Goal: Task Accomplishment & Management: Complete application form

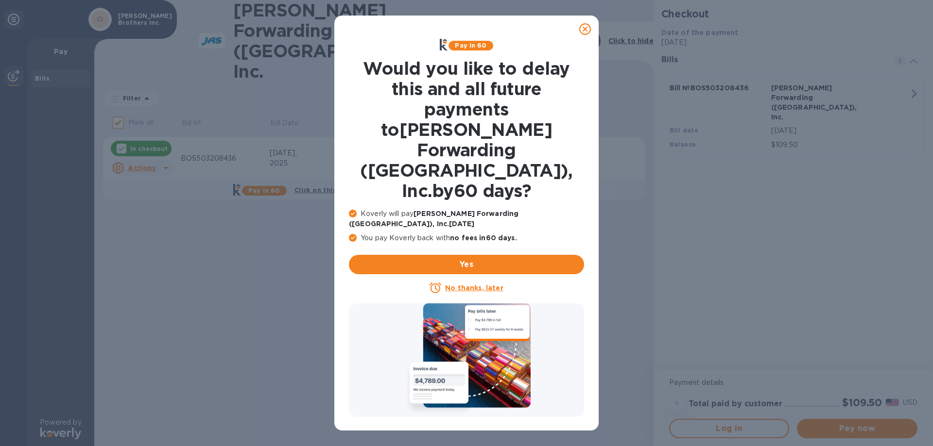
click at [468, 284] on u "No thanks, later" at bounding box center [474, 288] width 58 height 8
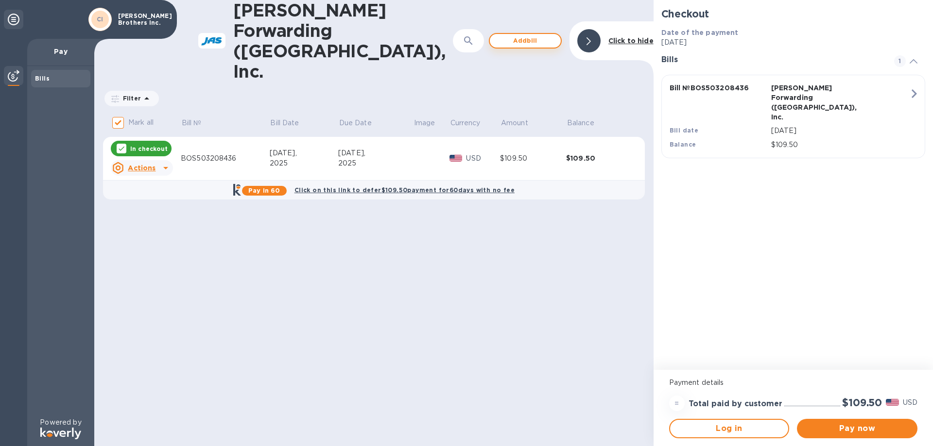
click at [523, 35] on span "Add bill" at bounding box center [524, 41] width 55 height 12
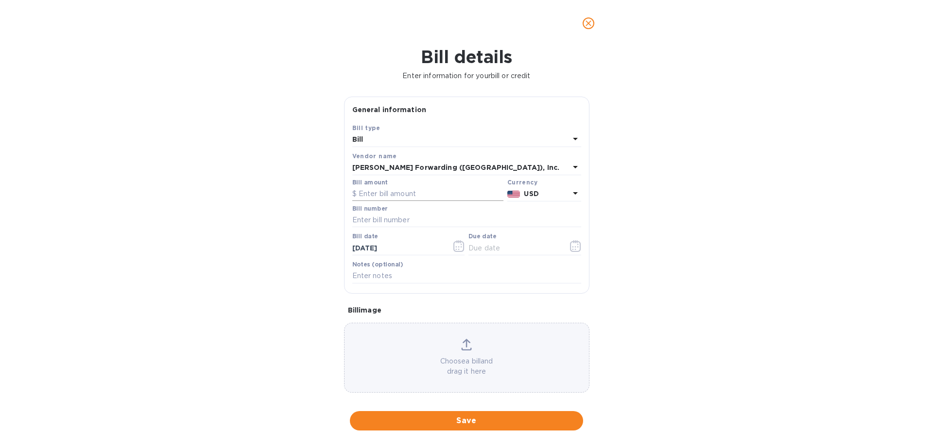
click at [399, 195] on input "text" at bounding box center [427, 194] width 151 height 15
type input "1,054.50"
click at [393, 219] on input "text" at bounding box center [466, 220] width 229 height 15
type input "BBOS501139806"
click at [453, 246] on icon "button" at bounding box center [458, 246] width 11 height 12
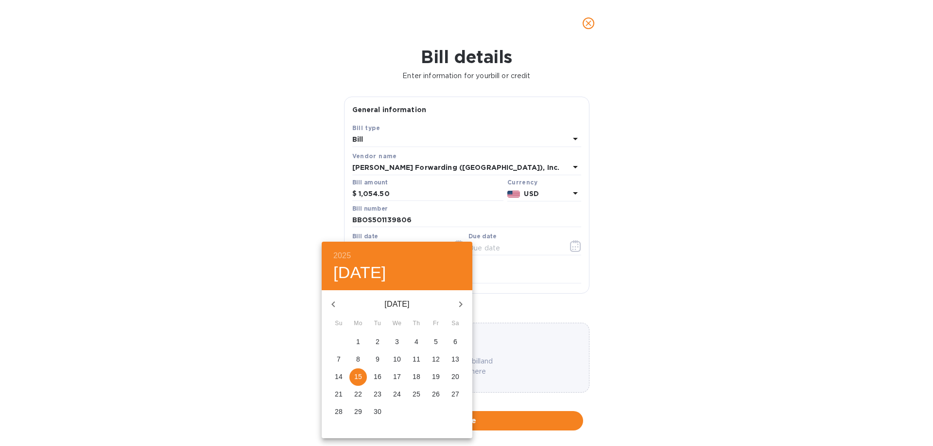
click at [333, 306] on icon "button" at bounding box center [333, 305] width 12 height 12
click at [418, 378] on p "14" at bounding box center [416, 377] width 8 height 10
type input "[DATE]"
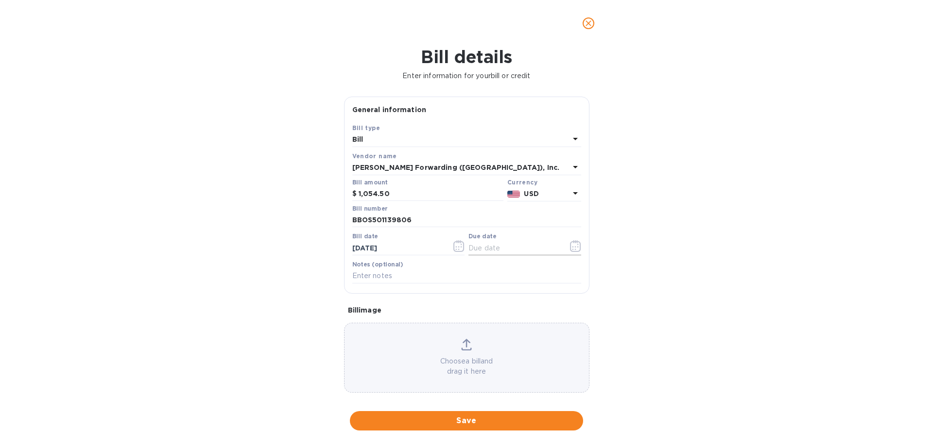
click at [573, 245] on icon "button" at bounding box center [575, 246] width 11 height 12
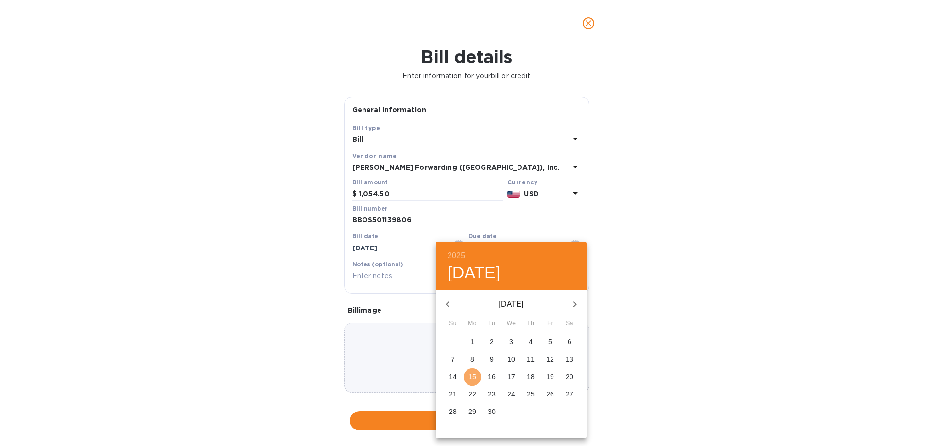
click at [474, 377] on p "15" at bounding box center [472, 377] width 8 height 10
type input "[DATE]"
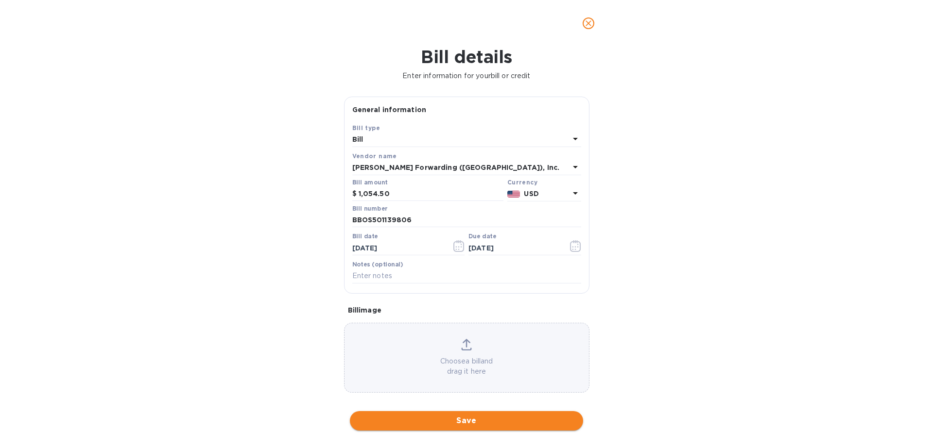
click at [444, 419] on span "Save" at bounding box center [466, 421] width 218 height 12
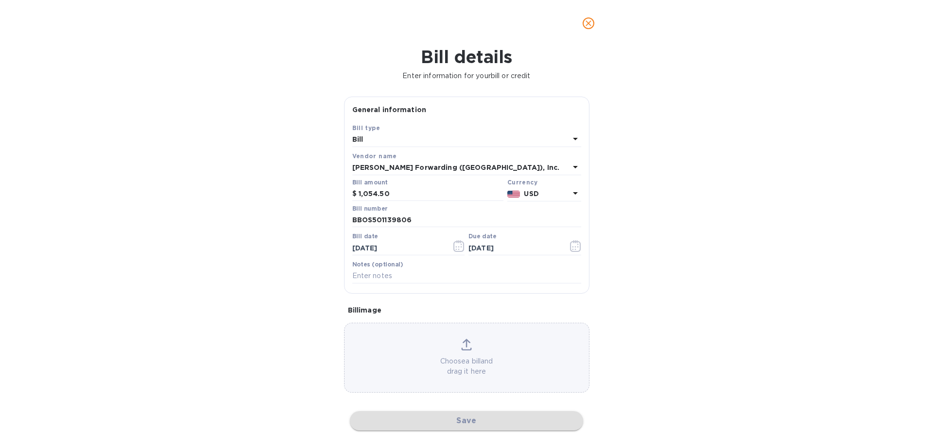
checkbox input "false"
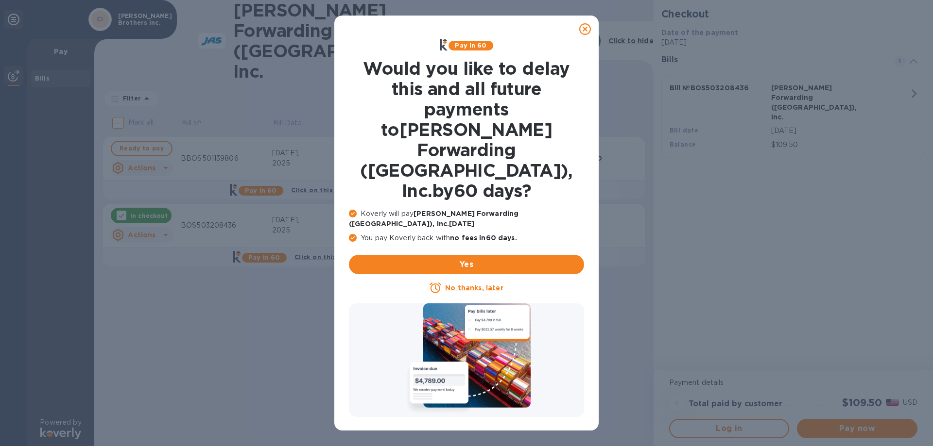
click at [468, 284] on u "No thanks, later" at bounding box center [474, 288] width 58 height 8
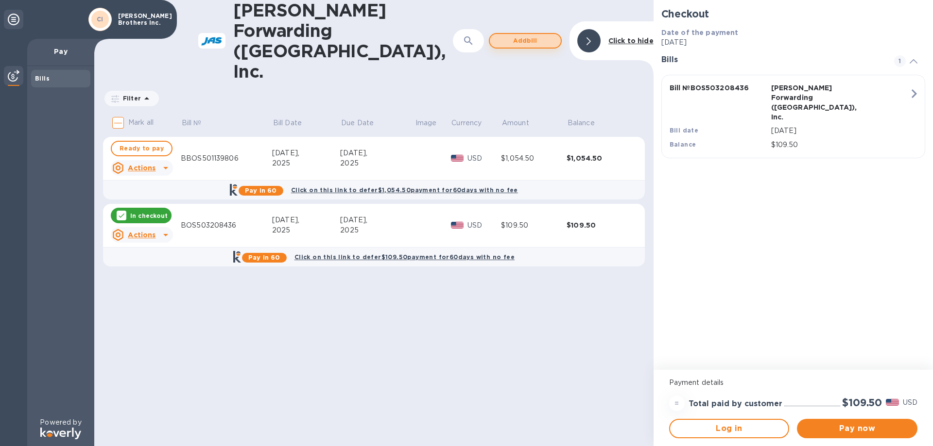
click at [504, 35] on span "Add bill" at bounding box center [524, 41] width 55 height 12
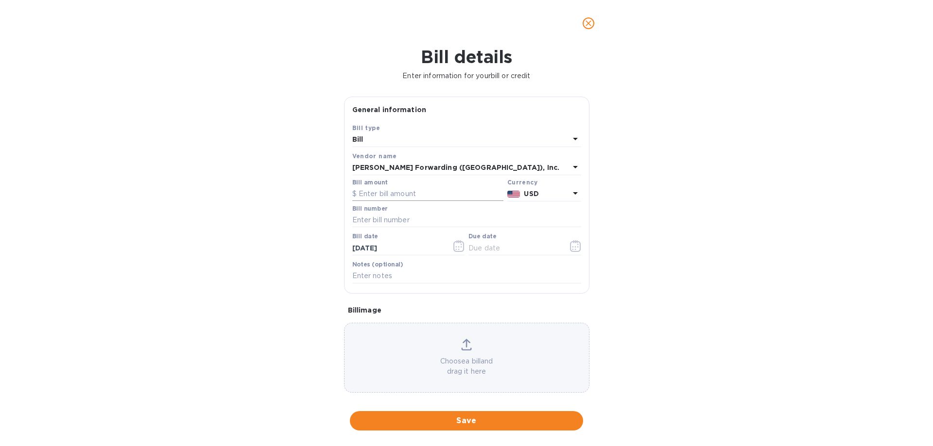
click at [431, 189] on input "text" at bounding box center [427, 194] width 151 height 15
type input "1,104.50"
click at [416, 217] on input "text" at bounding box center [466, 220] width 229 height 15
type input "BOS503348002"
click at [458, 247] on icon "button" at bounding box center [458, 246] width 1 height 1
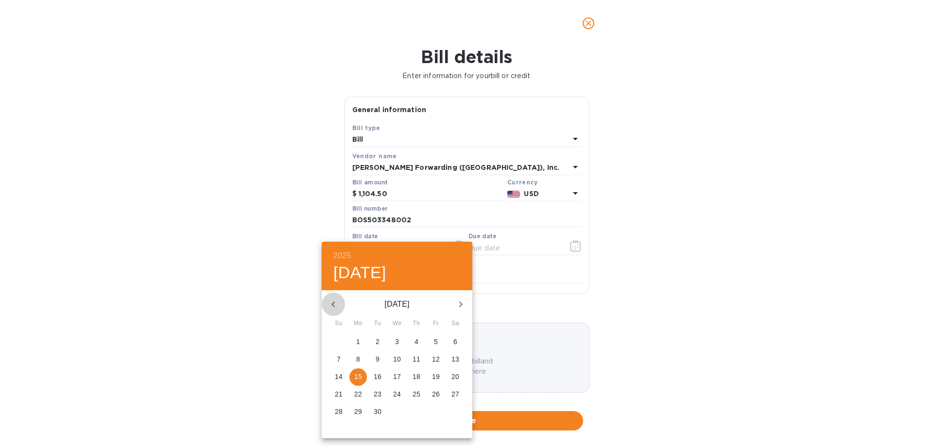
click at [332, 300] on icon "button" at bounding box center [333, 305] width 12 height 12
click at [417, 374] on p "14" at bounding box center [416, 377] width 8 height 10
type input "[DATE]"
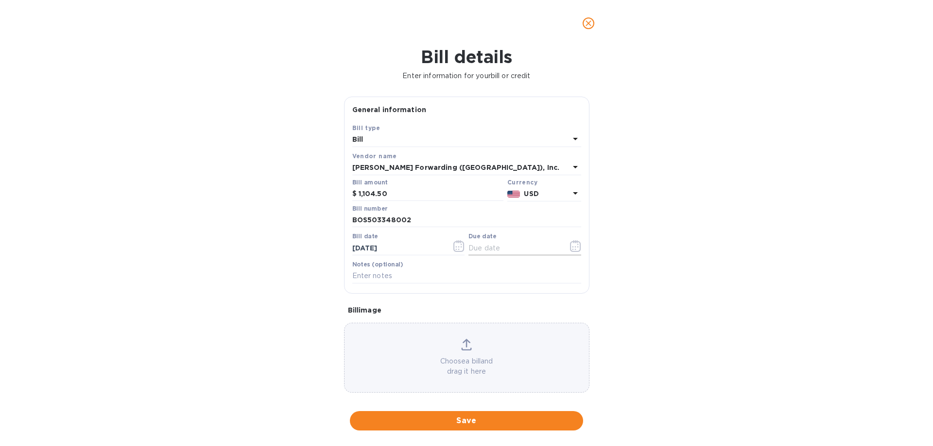
click at [570, 248] on icon "button" at bounding box center [575, 246] width 11 height 12
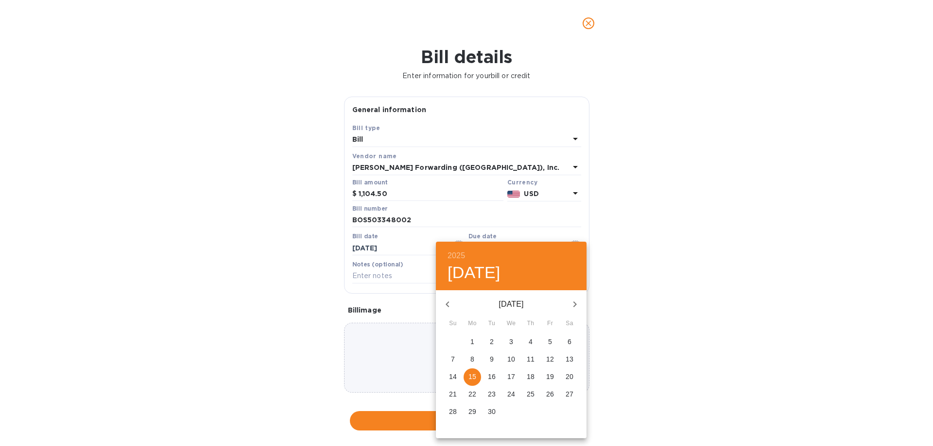
click at [473, 376] on p "15" at bounding box center [472, 377] width 8 height 10
type input "[DATE]"
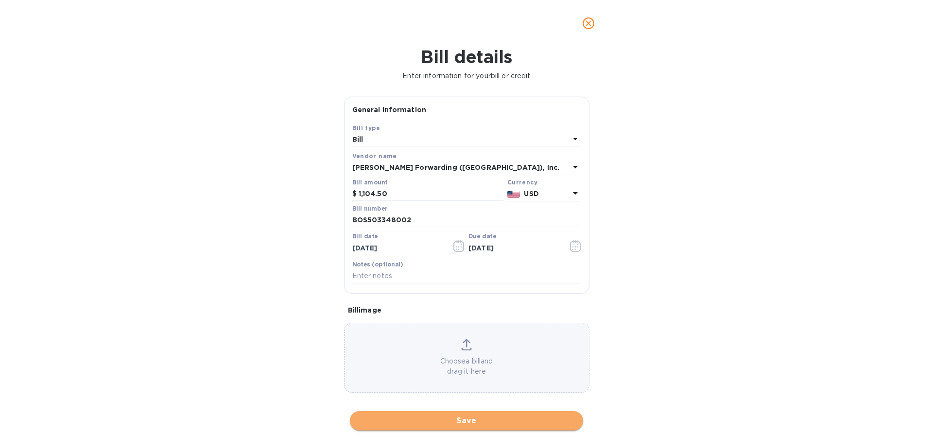
click at [432, 417] on span "Save" at bounding box center [466, 421] width 218 height 12
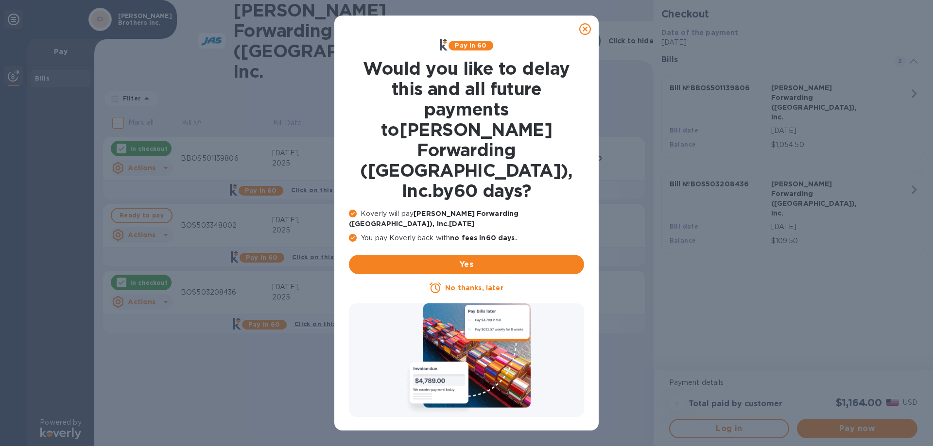
click at [494, 284] on u "No thanks, later" at bounding box center [474, 288] width 58 height 8
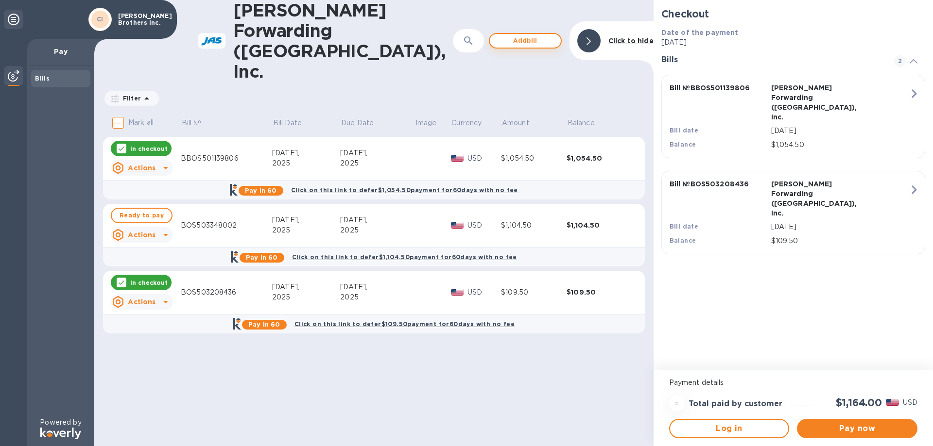
click at [518, 35] on span "Add bill" at bounding box center [524, 41] width 55 height 12
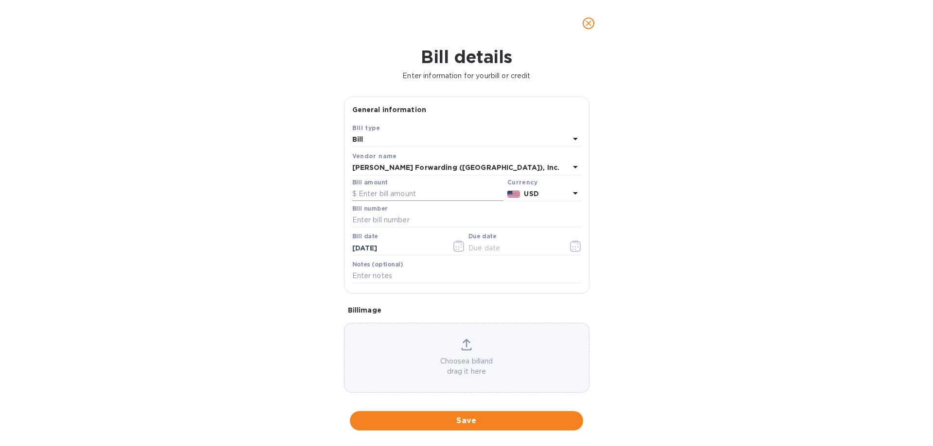
click at [365, 191] on input "text" at bounding box center [427, 194] width 151 height 15
type input "274.50"
click at [374, 218] on input "text" at bounding box center [466, 220] width 229 height 15
type input "BOS503348006"
click at [455, 250] on icon "button" at bounding box center [458, 246] width 11 height 12
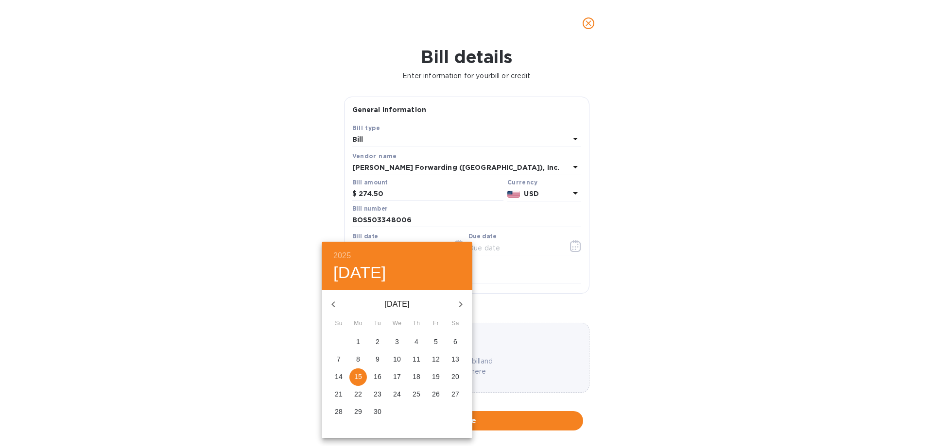
click at [336, 302] on icon "button" at bounding box center [333, 305] width 12 height 12
click at [414, 373] on p "14" at bounding box center [416, 377] width 8 height 10
type input "[DATE]"
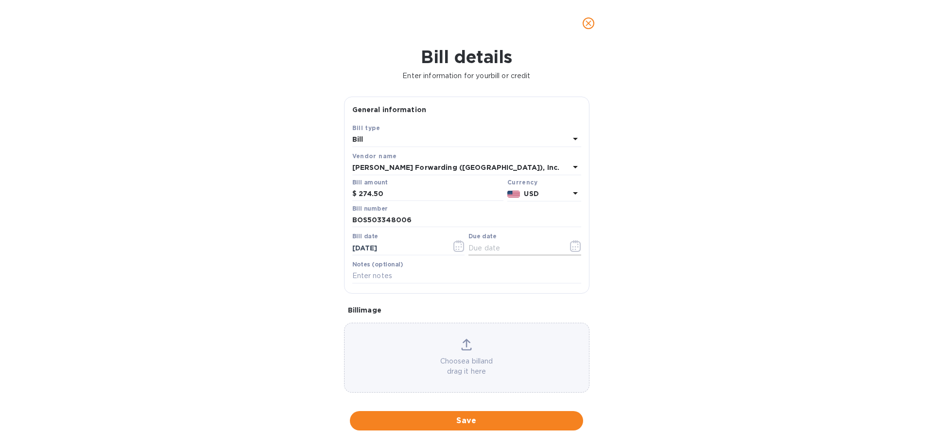
click at [564, 249] on button "button" at bounding box center [575, 246] width 23 height 23
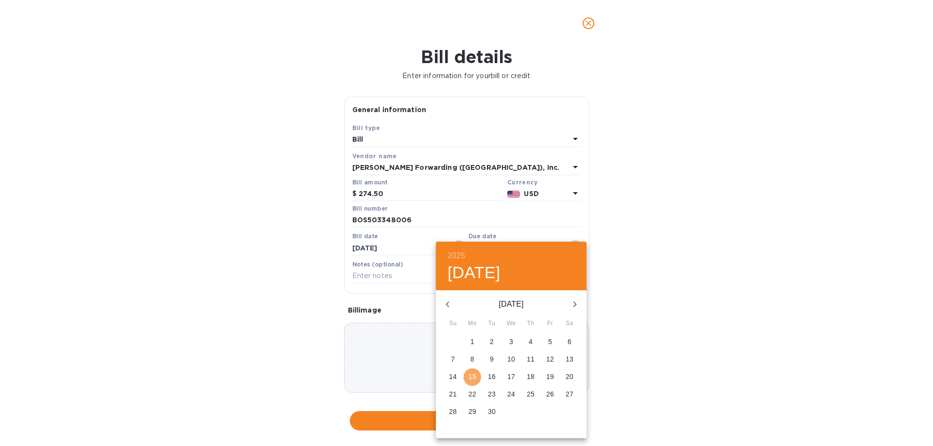
click at [477, 377] on span "15" at bounding box center [471, 377] width 17 height 10
type input "[DATE]"
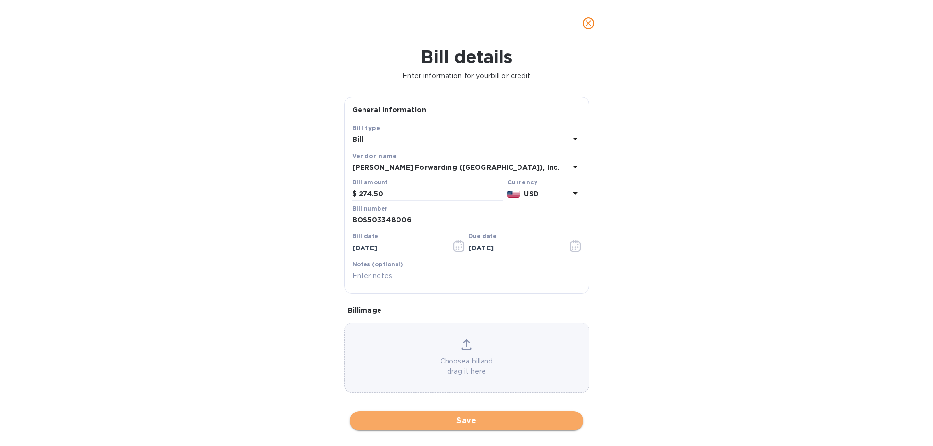
click at [435, 422] on span "Save" at bounding box center [466, 421] width 218 height 12
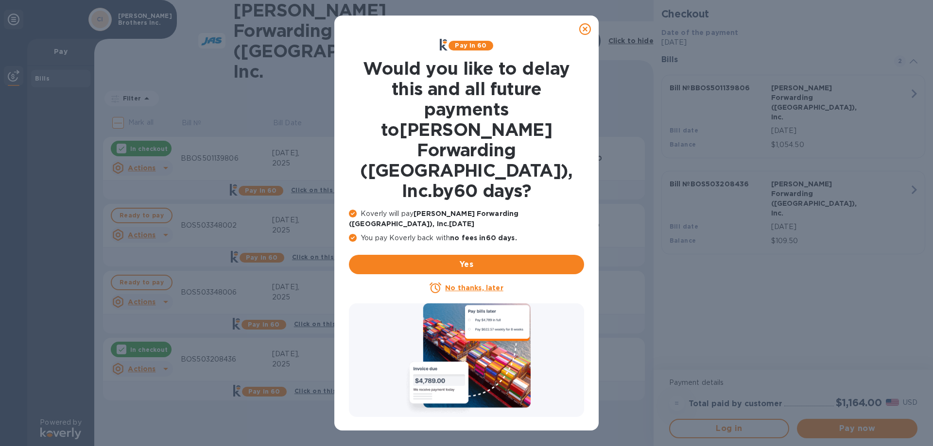
click at [469, 284] on u "No thanks, later" at bounding box center [474, 288] width 58 height 8
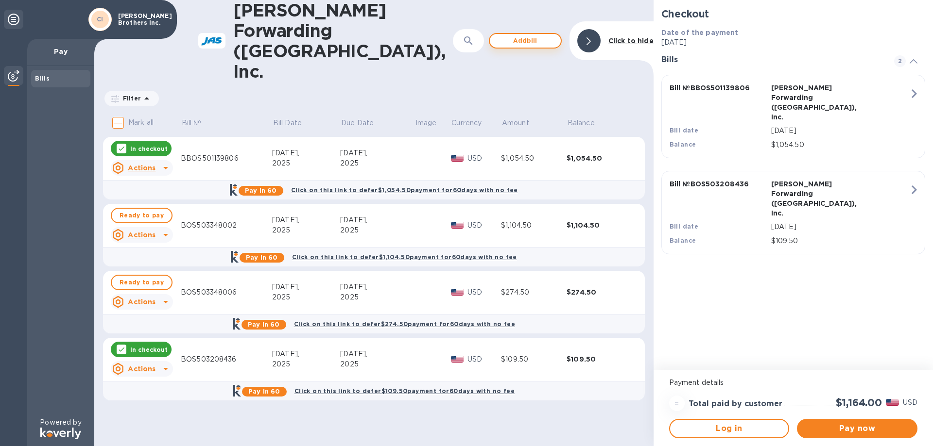
click at [507, 35] on span "Add bill" at bounding box center [524, 41] width 55 height 12
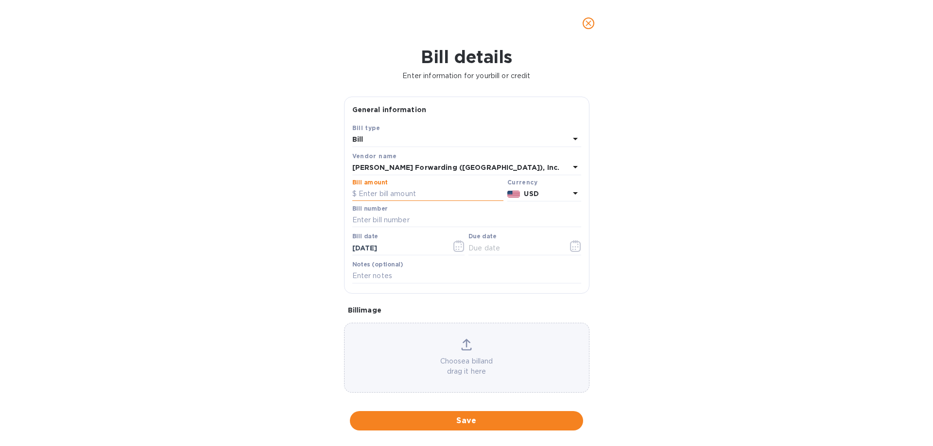
click at [388, 194] on input "text" at bounding box center [427, 194] width 151 height 15
type input "1,133.50"
click at [381, 223] on input "text" at bounding box center [466, 220] width 229 height 15
type input "BOS503359657"
click at [460, 245] on icon "button" at bounding box center [460, 244] width 1 height 1
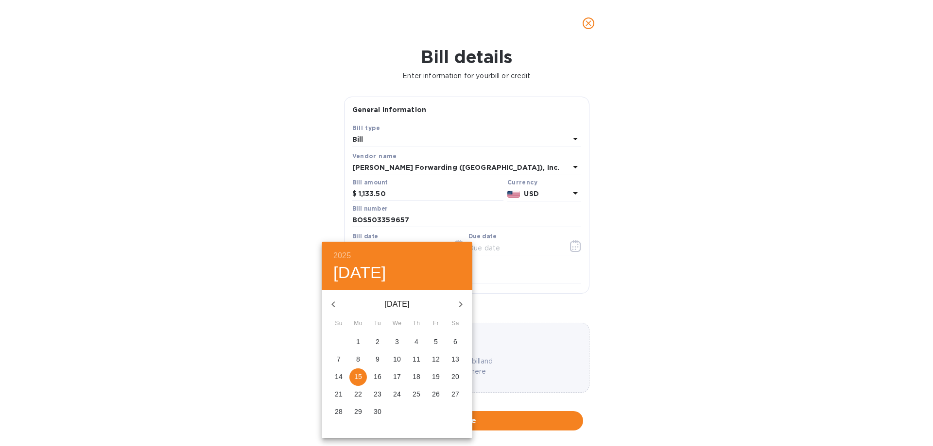
click at [332, 300] on icon "button" at bounding box center [333, 305] width 12 height 12
click at [419, 396] on p "21" at bounding box center [416, 395] width 8 height 10
type input "[DATE]"
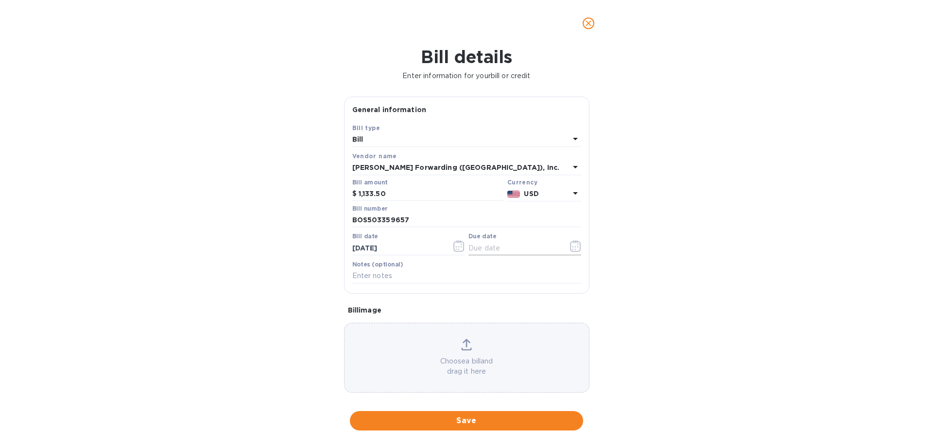
click at [570, 249] on icon "button" at bounding box center [575, 246] width 11 height 12
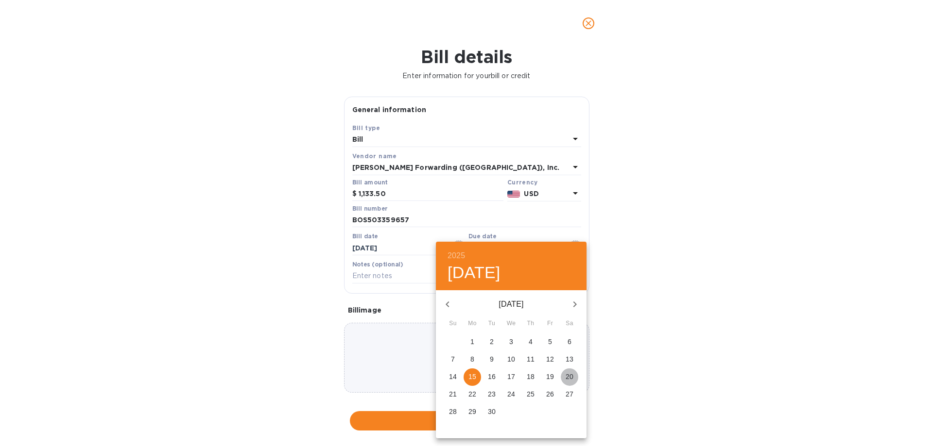
click at [573, 378] on p "20" at bounding box center [569, 377] width 8 height 10
type input "[DATE]"
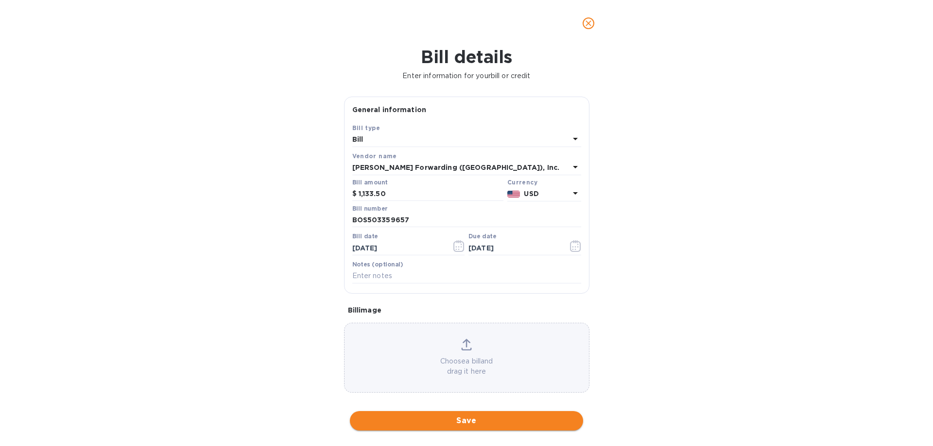
click at [477, 418] on span "Save" at bounding box center [466, 421] width 218 height 12
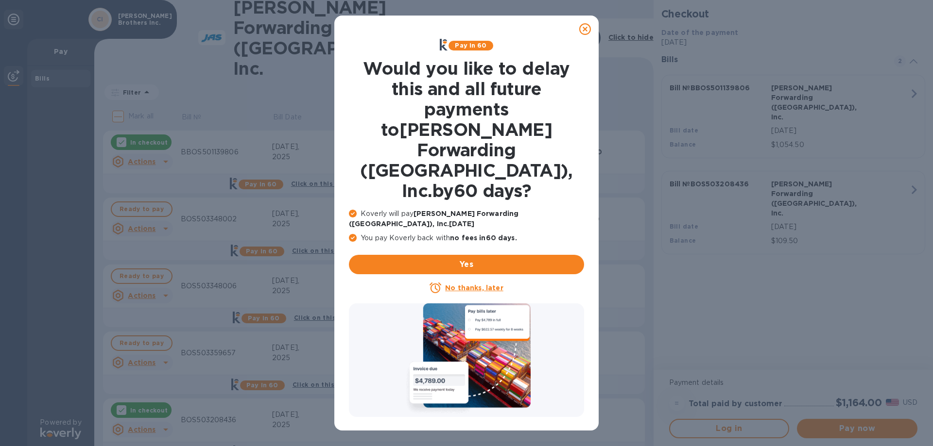
click at [479, 284] on u "No thanks, later" at bounding box center [474, 288] width 58 height 8
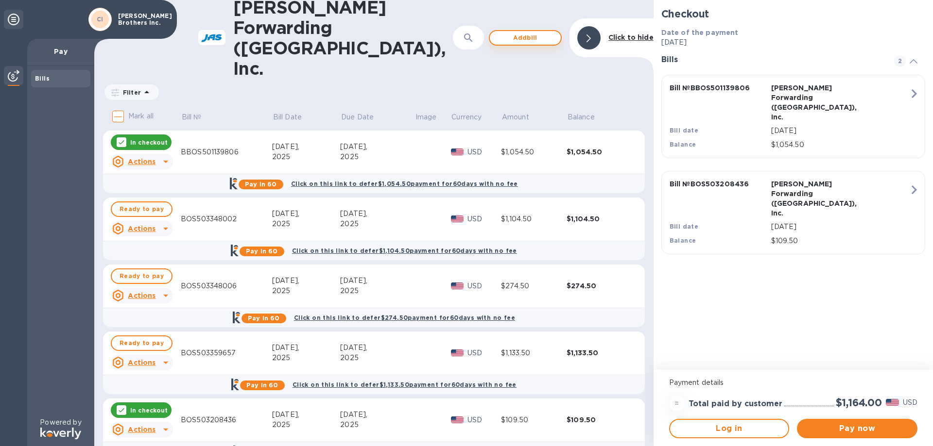
click at [529, 32] on span "Add bill" at bounding box center [524, 38] width 55 height 12
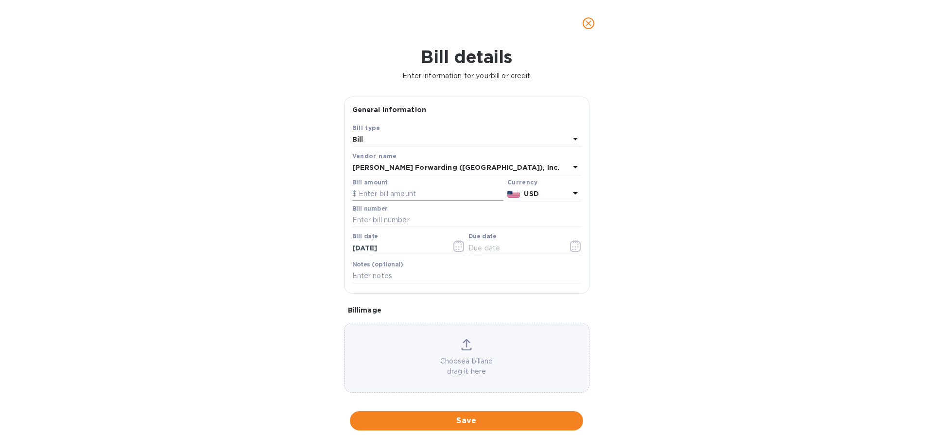
click at [401, 192] on input "text" at bounding box center [427, 194] width 151 height 15
type input "1,020.50"
drag, startPoint x: 401, startPoint y: 204, endPoint x: 396, endPoint y: 217, distance: 13.3
click at [400, 208] on div "Bill number" at bounding box center [466, 218] width 233 height 28
click at [401, 221] on input "text" at bounding box center [466, 220] width 229 height 15
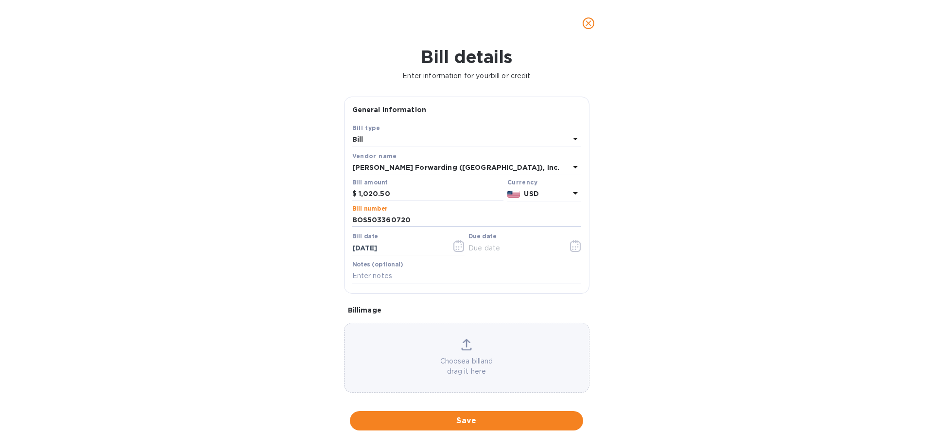
type input "BOS503360720"
click at [453, 248] on icon "button" at bounding box center [458, 246] width 11 height 12
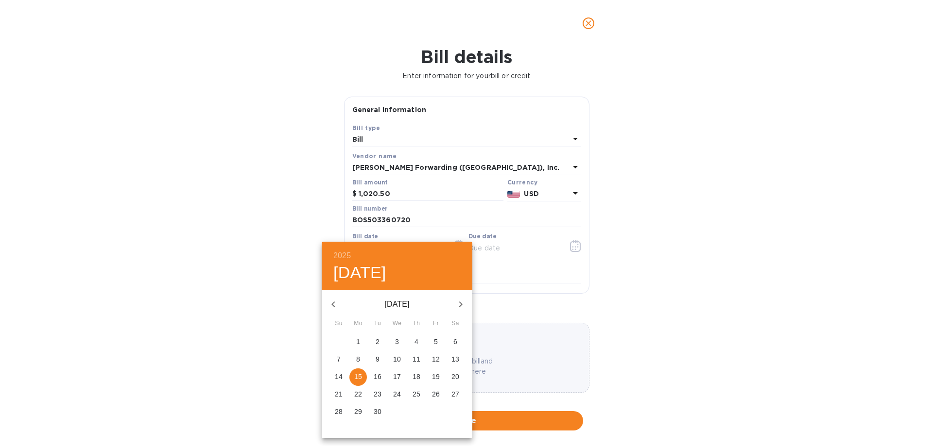
click at [332, 304] on icon "button" at bounding box center [332, 305] width 3 height 6
click at [418, 400] on button "21" at bounding box center [416, 394] width 17 height 17
type input "[DATE]"
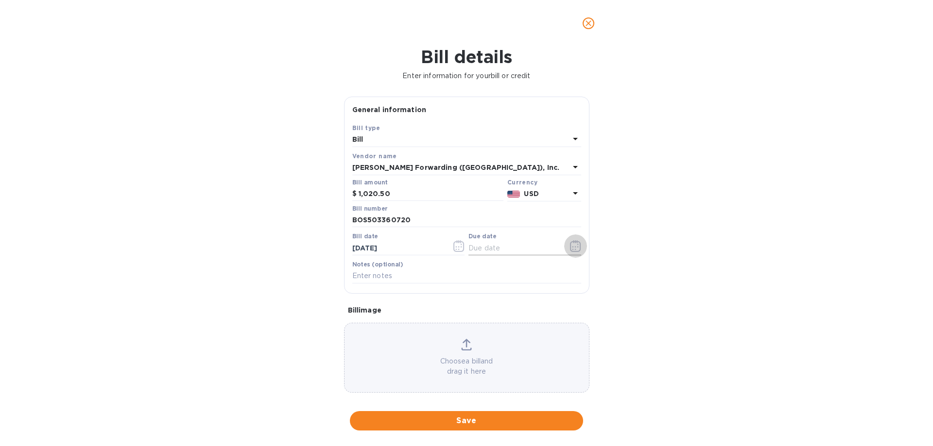
click at [574, 247] on icon "button" at bounding box center [574, 246] width 1 height 1
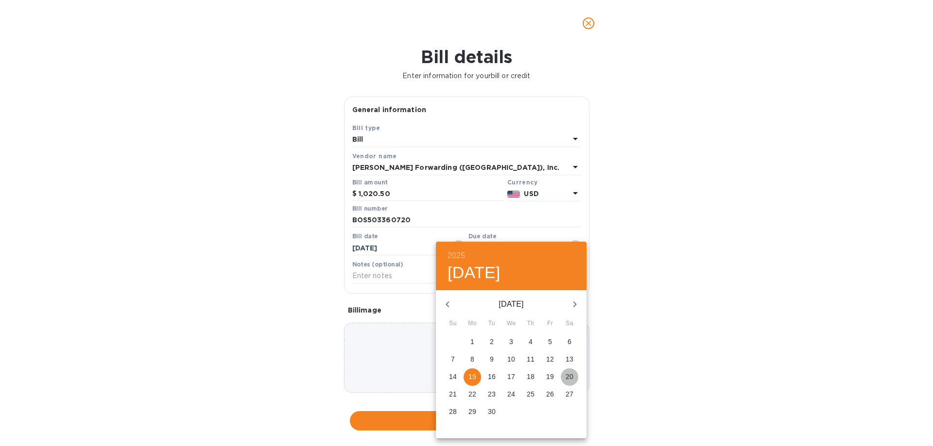
click at [572, 376] on p "20" at bounding box center [569, 377] width 8 height 10
type input "[DATE]"
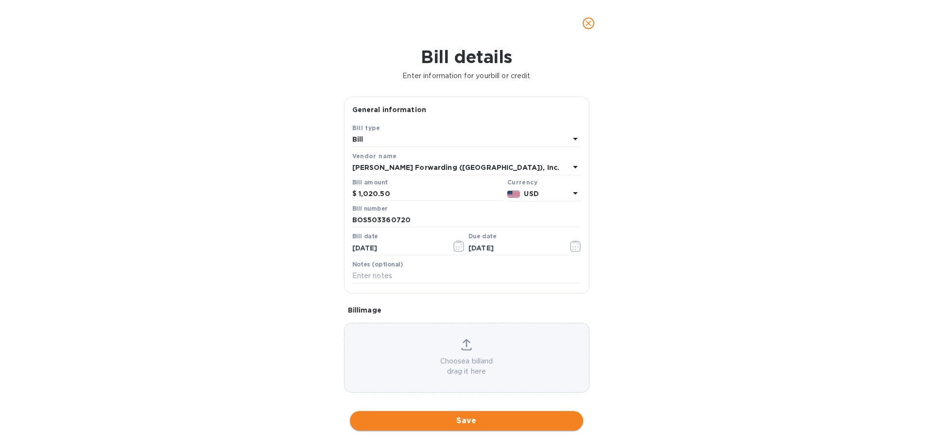
click at [484, 418] on span "Save" at bounding box center [466, 421] width 218 height 12
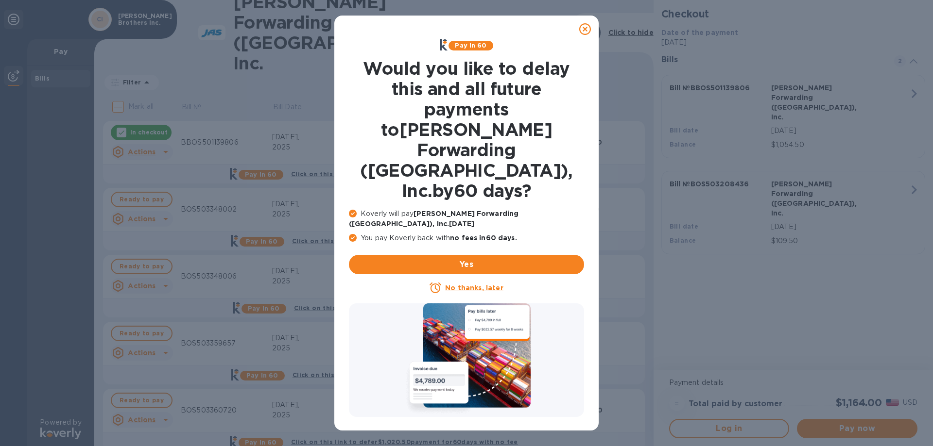
click at [493, 284] on u "No thanks, later" at bounding box center [474, 288] width 58 height 8
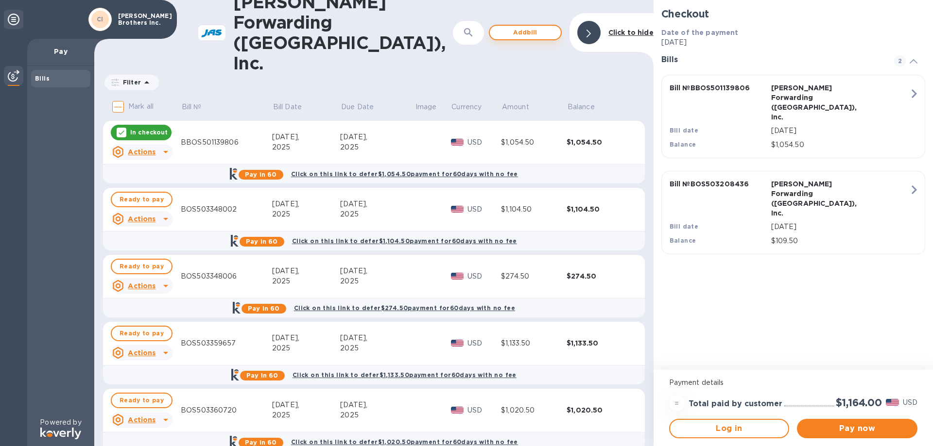
click at [533, 27] on span "Add bill" at bounding box center [524, 33] width 55 height 12
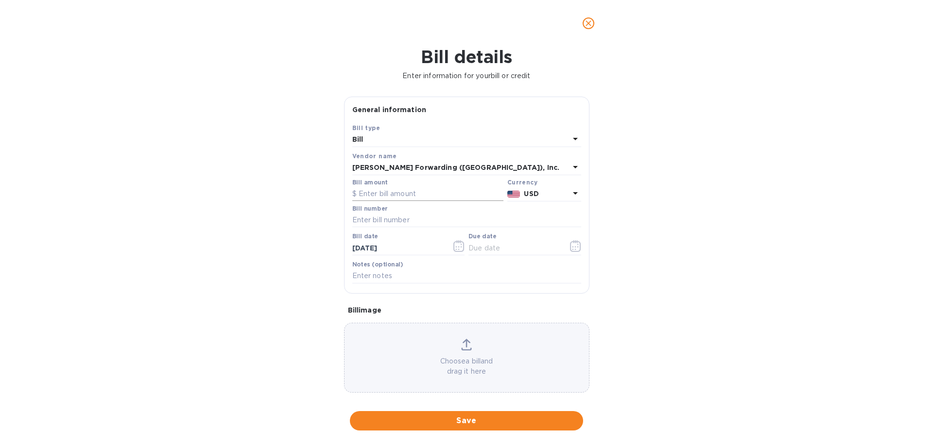
click at [406, 189] on input "text" at bounding box center [427, 194] width 151 height 15
type input "1,020.50"
click at [405, 223] on input "text" at bounding box center [466, 220] width 229 height 15
type input "BOS503360735"
click at [453, 246] on icon "button" at bounding box center [458, 246] width 11 height 12
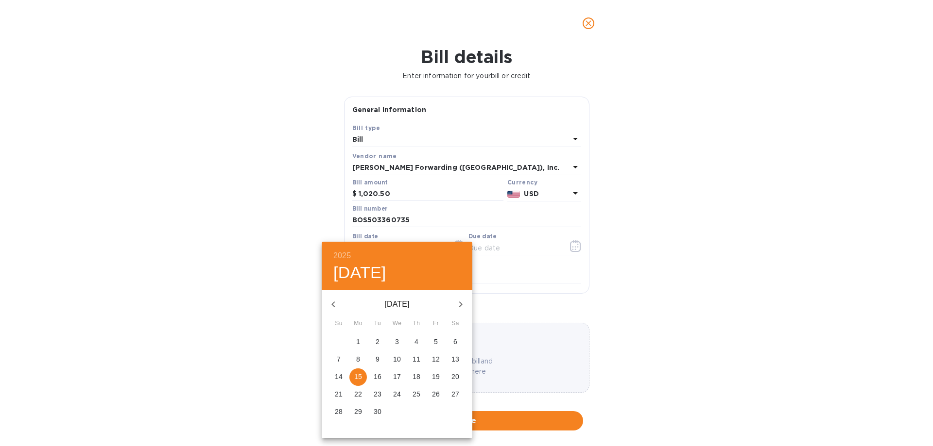
click at [332, 302] on icon "button" at bounding box center [333, 305] width 12 height 12
click at [418, 394] on p "21" at bounding box center [416, 395] width 8 height 10
type input "[DATE]"
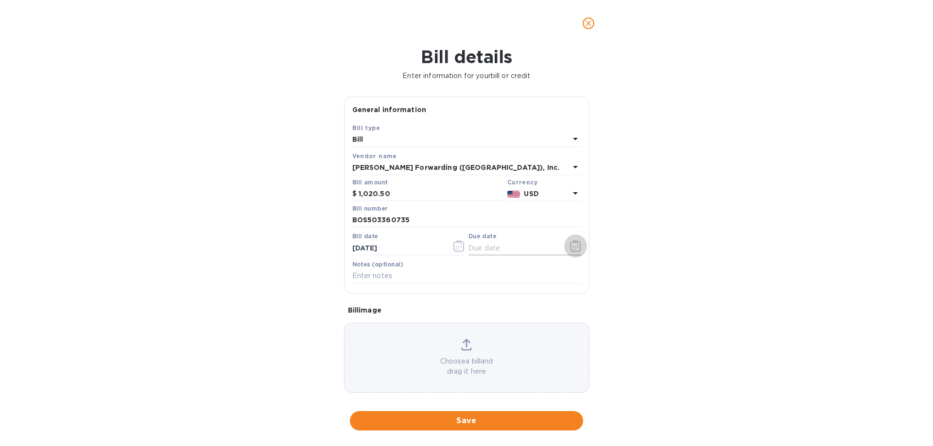
click at [570, 251] on icon "button" at bounding box center [575, 246] width 11 height 12
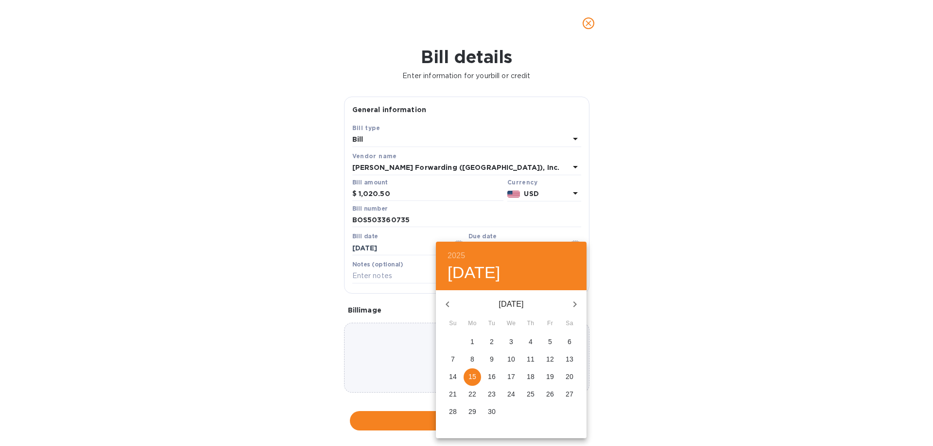
click at [571, 374] on p "20" at bounding box center [569, 377] width 8 height 10
type input "[DATE]"
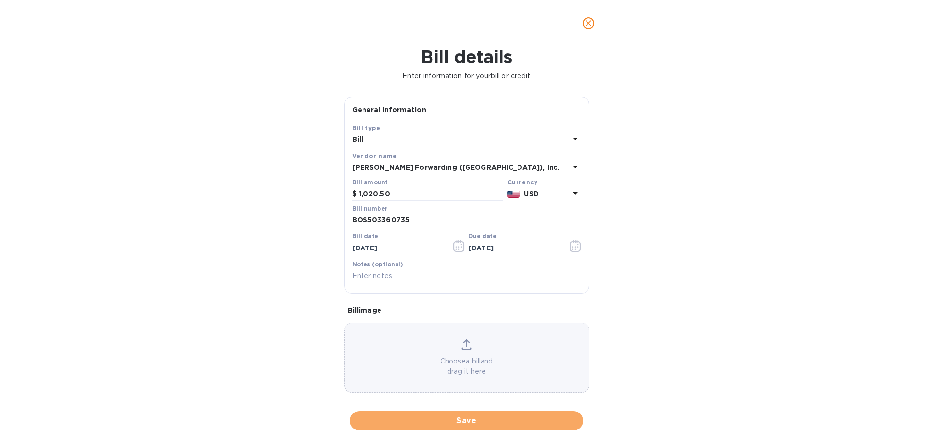
click at [475, 417] on span "Save" at bounding box center [466, 421] width 218 height 12
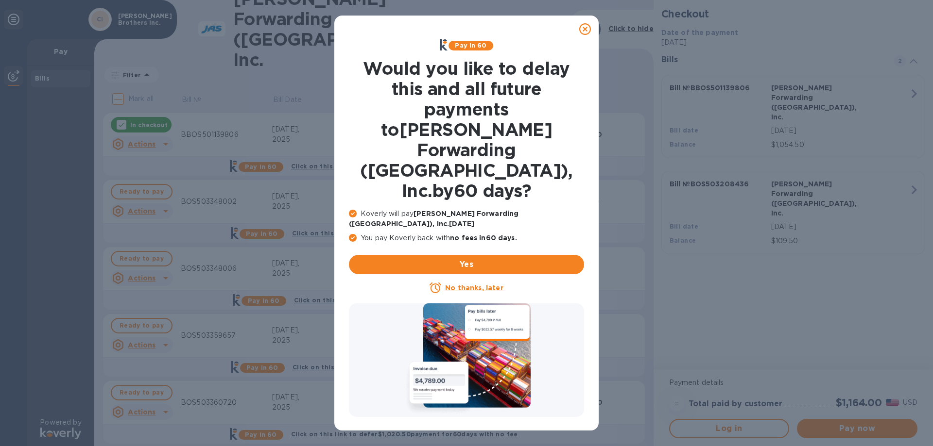
click at [462, 284] on u "No thanks, later" at bounding box center [474, 288] width 58 height 8
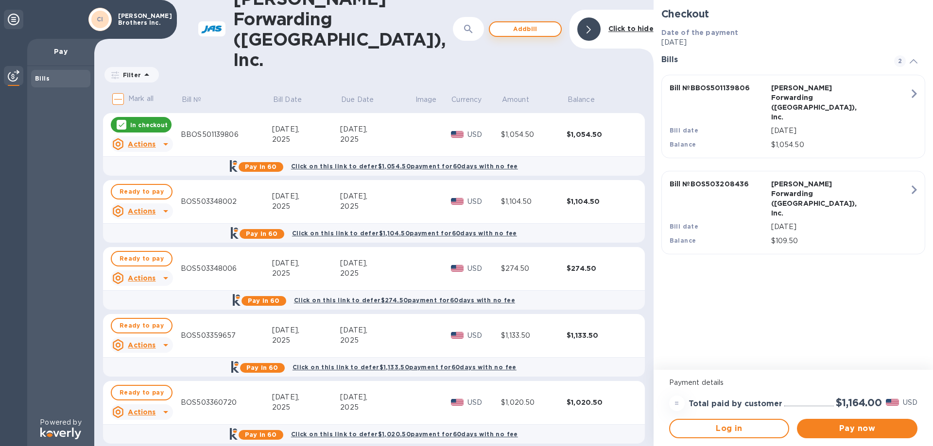
click at [520, 23] on span "Add bill" at bounding box center [524, 29] width 55 height 12
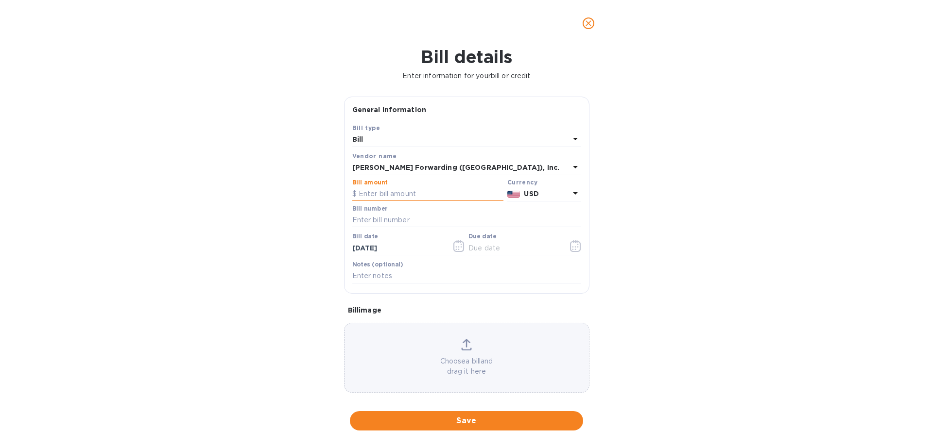
click at [422, 191] on input "text" at bounding box center [427, 194] width 151 height 15
type input "1,020.50"
click at [434, 222] on input "text" at bounding box center [466, 220] width 229 height 15
type input "BOS503360757"
click at [460, 247] on icon "button" at bounding box center [460, 246] width 1 height 1
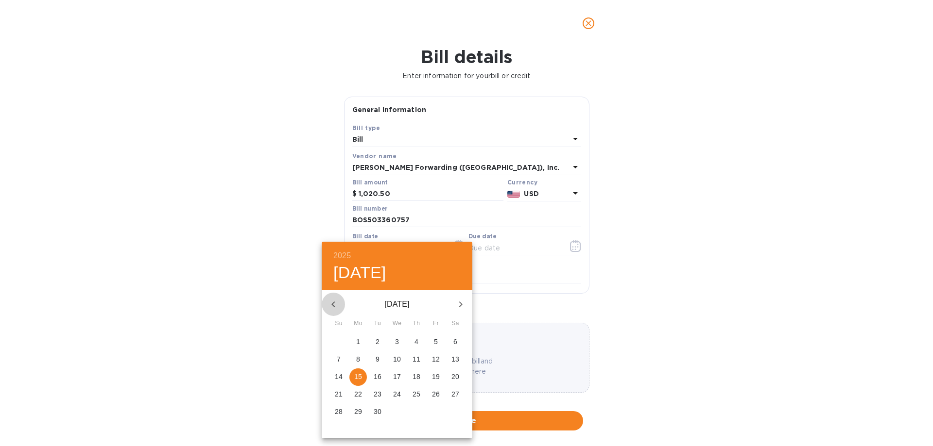
click at [338, 304] on icon "button" at bounding box center [333, 305] width 12 height 12
click at [416, 395] on p "21" at bounding box center [416, 395] width 8 height 10
type input "[DATE]"
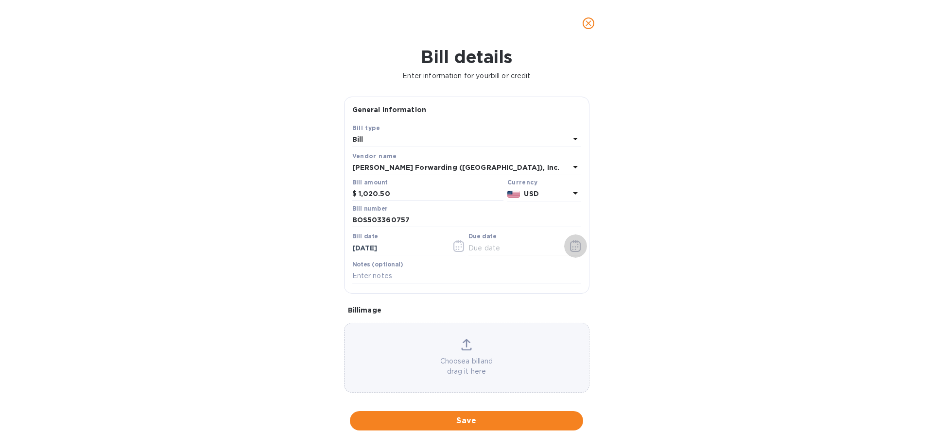
click at [576, 252] on icon "button" at bounding box center [575, 246] width 11 height 12
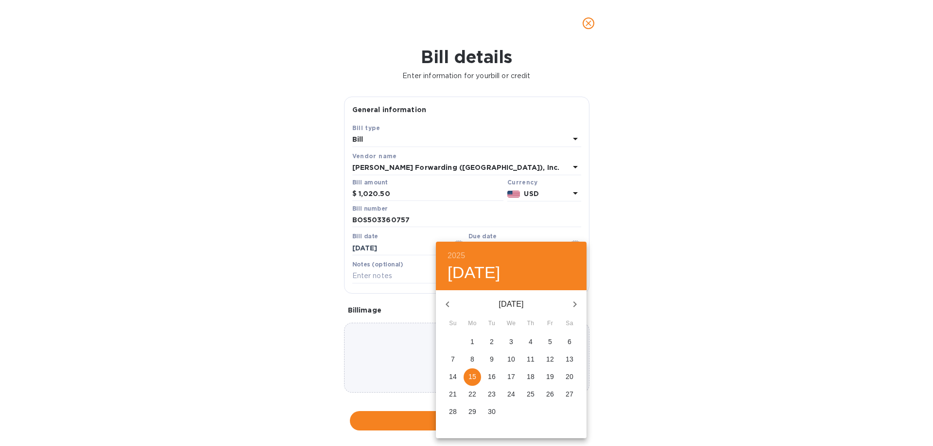
click at [572, 379] on p "20" at bounding box center [569, 377] width 8 height 10
type input "[DATE]"
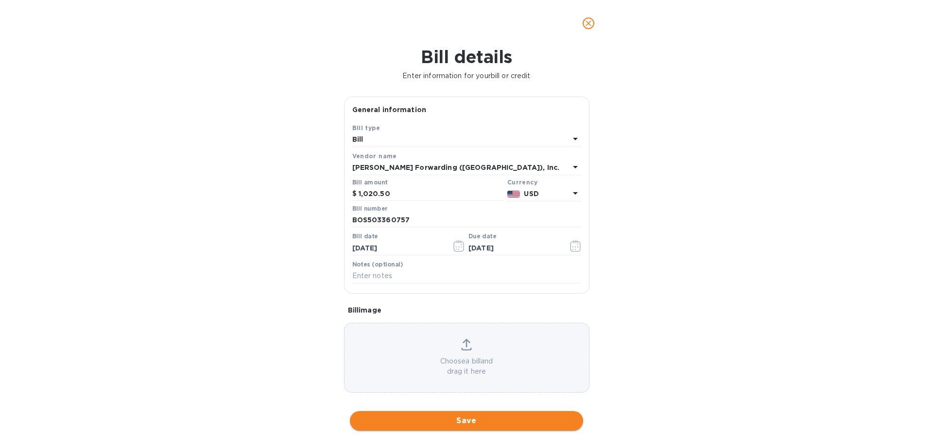
click at [472, 422] on span "Save" at bounding box center [466, 421] width 218 height 12
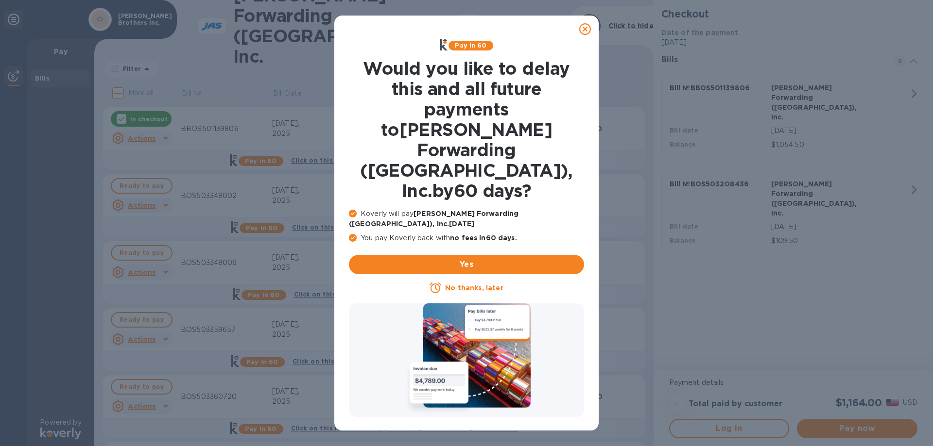
click at [465, 284] on u "No thanks, later" at bounding box center [474, 288] width 58 height 8
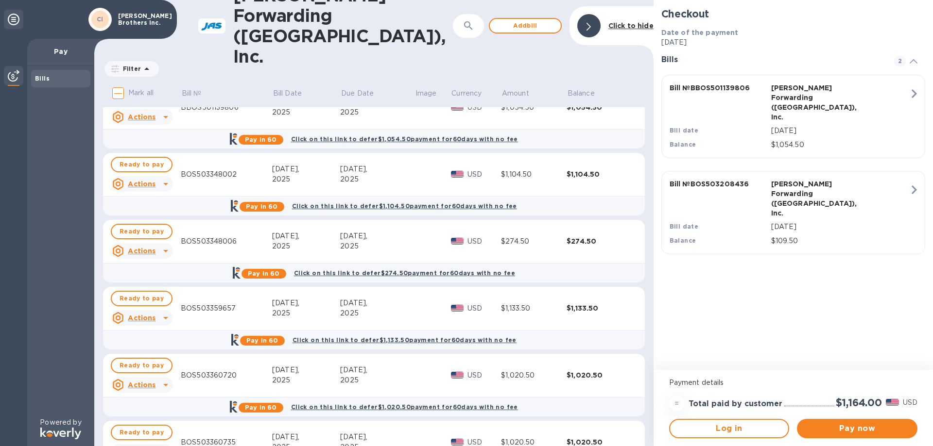
scroll to position [49, 0]
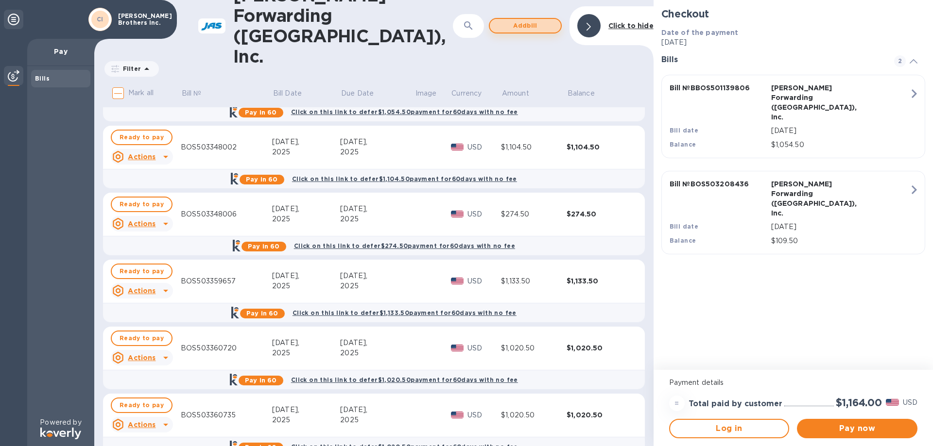
click at [513, 22] on span "Add bill" at bounding box center [524, 26] width 55 height 12
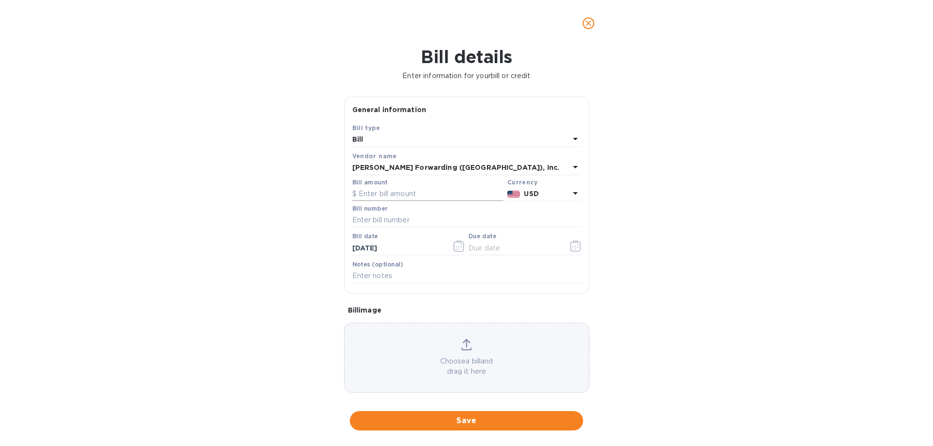
click at [402, 194] on input "text" at bounding box center [427, 194] width 151 height 15
type input "1,060.00"
click at [408, 218] on input "text" at bounding box center [466, 220] width 229 height 15
type input "BOS503360816"
click at [460, 247] on icon "button" at bounding box center [458, 246] width 11 height 12
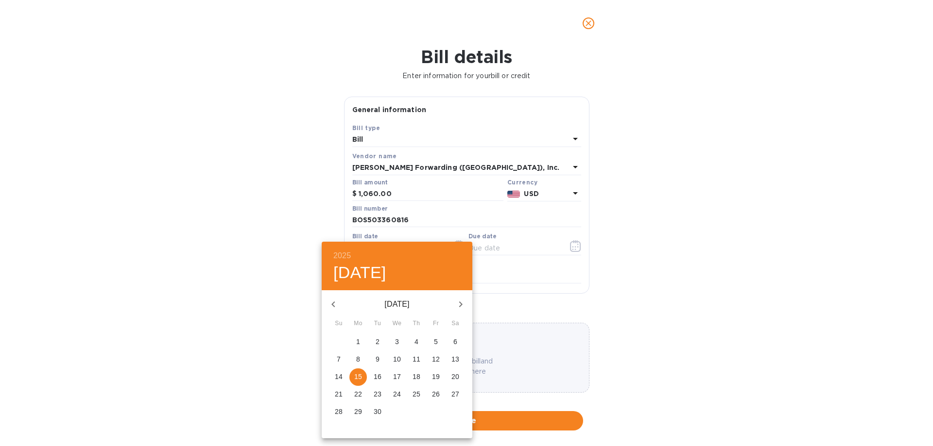
click at [326, 306] on button "button" at bounding box center [333, 304] width 23 height 23
click at [418, 394] on p "21" at bounding box center [416, 395] width 8 height 10
type input "[DATE]"
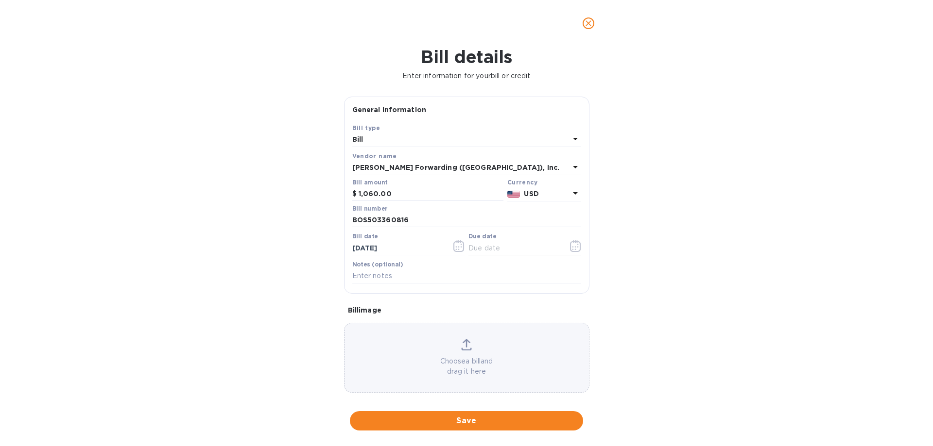
click at [570, 249] on icon "button" at bounding box center [575, 246] width 11 height 12
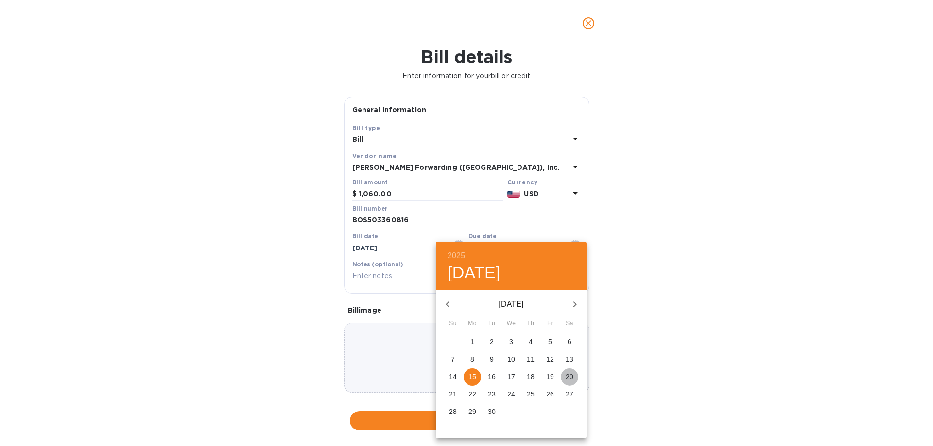
click at [574, 379] on span "20" at bounding box center [569, 377] width 17 height 10
type input "[DATE]"
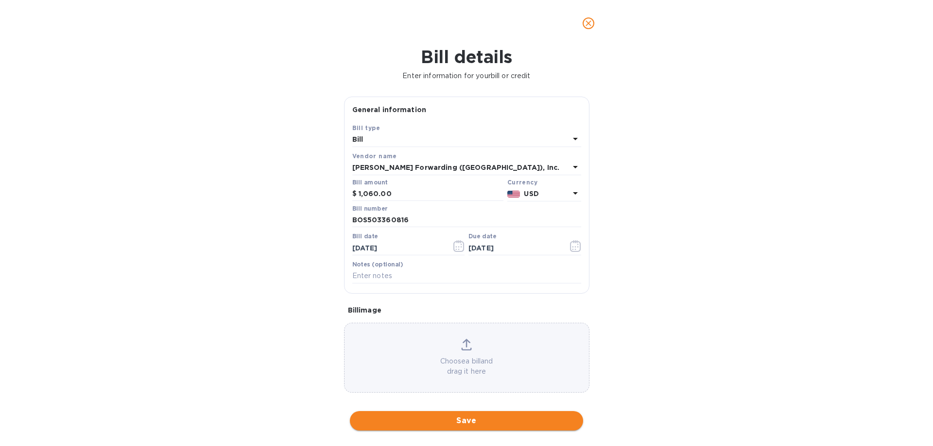
click at [485, 422] on span "Save" at bounding box center [466, 421] width 218 height 12
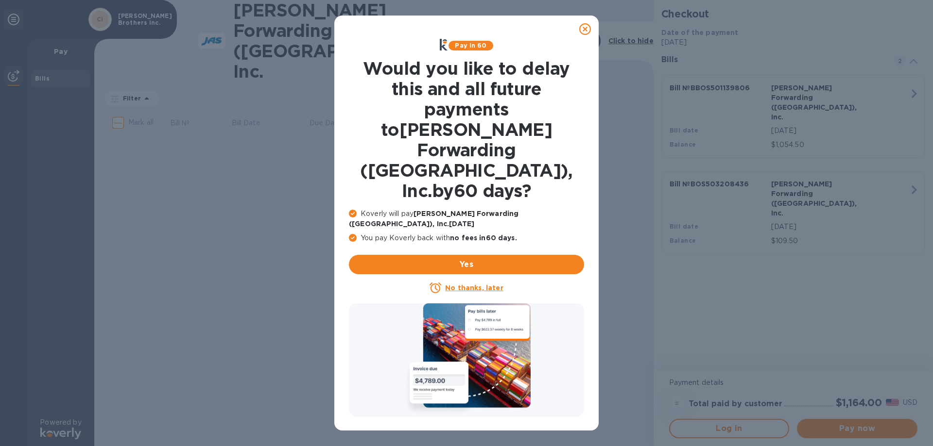
scroll to position [0, 0]
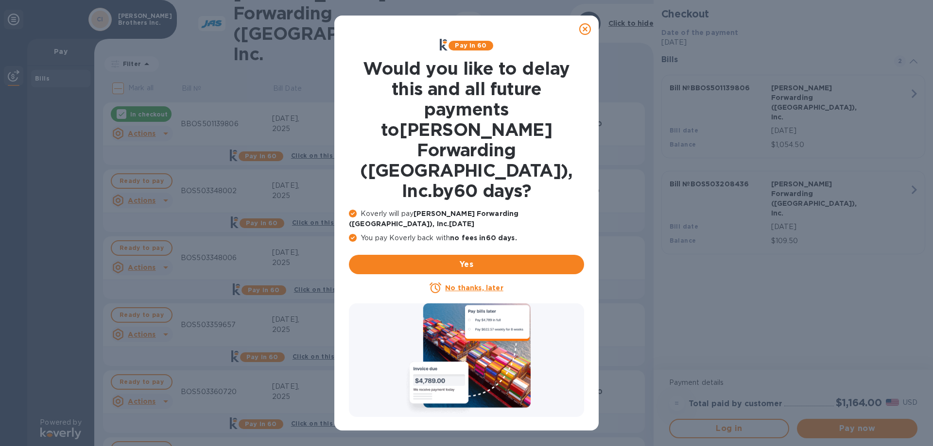
click at [499, 284] on u "No thanks, later" at bounding box center [474, 288] width 58 height 8
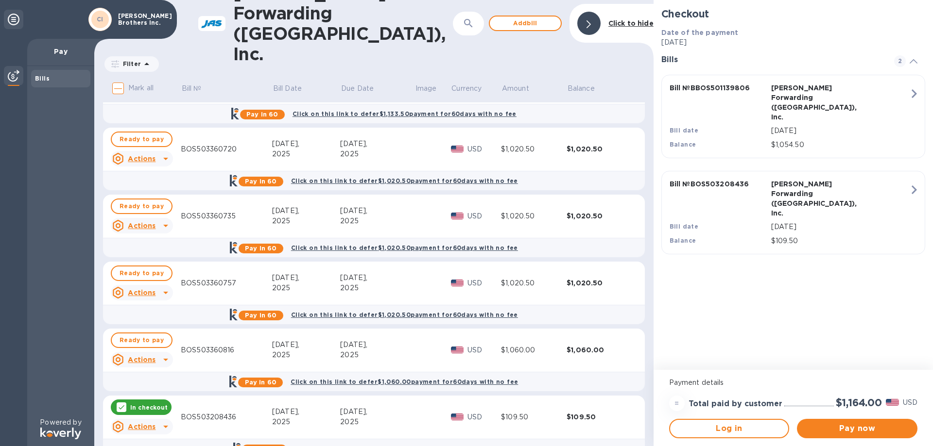
scroll to position [260, 0]
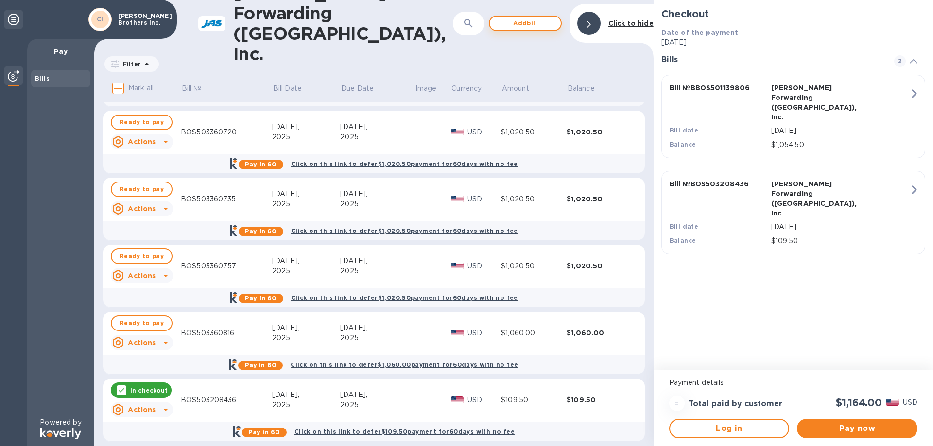
click at [534, 24] on span "Add bill" at bounding box center [524, 23] width 55 height 12
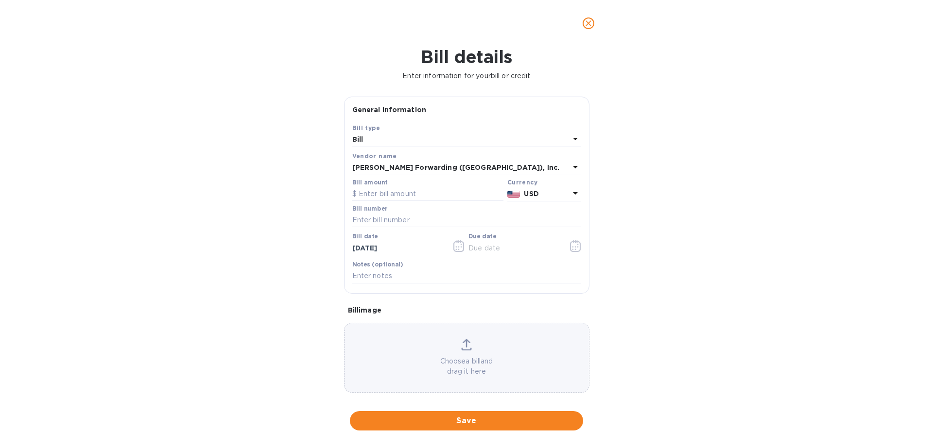
click at [395, 185] on div "Bill amount" at bounding box center [427, 190] width 151 height 22
click at [391, 194] on input "text" at bounding box center [427, 194] width 151 height 15
type input "1,161.50"
click at [386, 227] on input "text" at bounding box center [466, 220] width 229 height 15
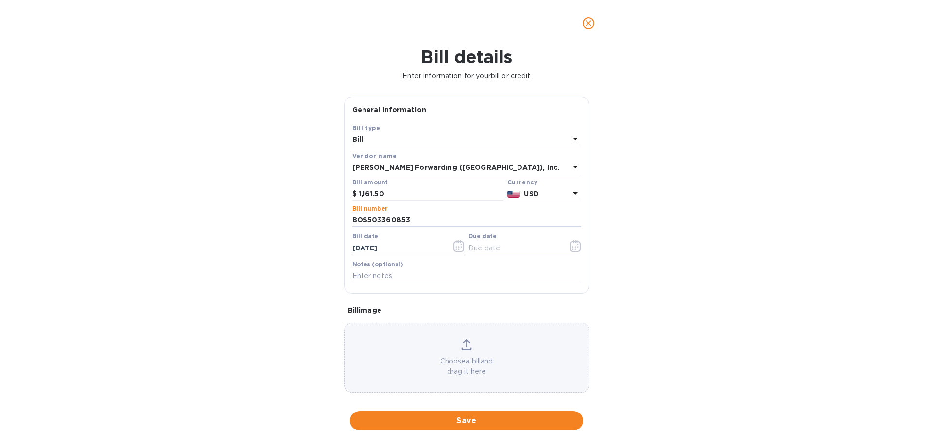
type input "BOS503360853"
click at [458, 247] on icon "button" at bounding box center [458, 246] width 11 height 12
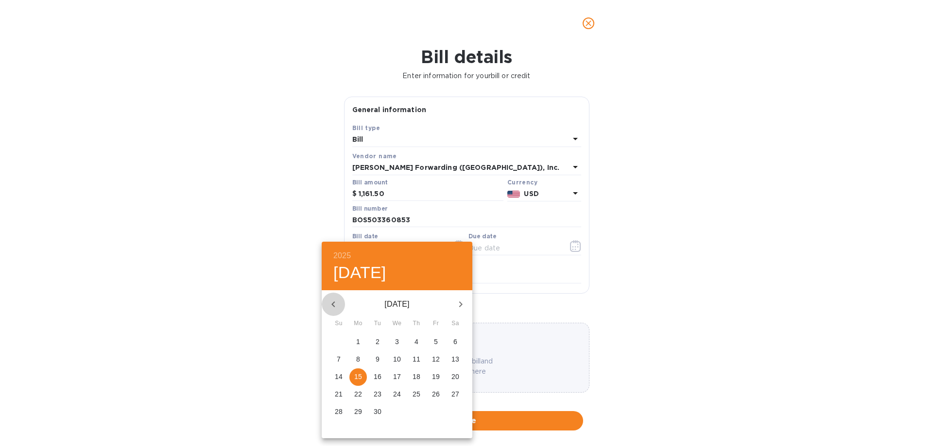
click at [334, 304] on icon "button" at bounding box center [333, 305] width 12 height 12
click at [415, 393] on p "21" at bounding box center [416, 395] width 8 height 10
type input "[DATE]"
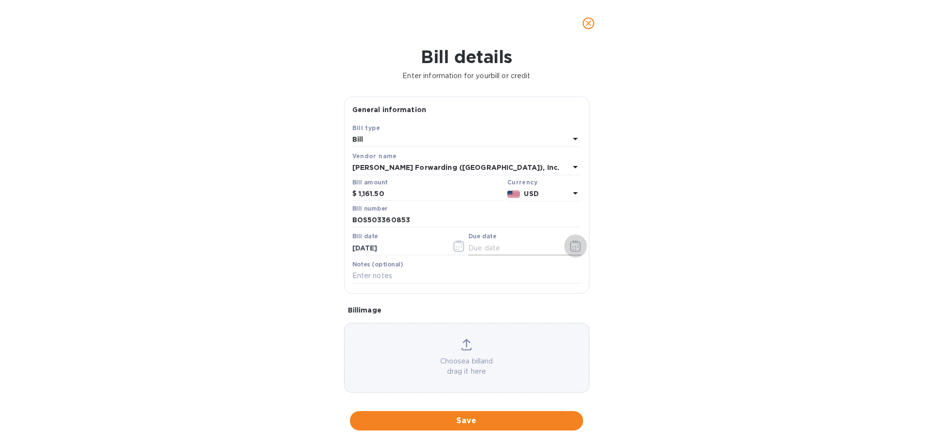
click at [570, 251] on icon "button" at bounding box center [575, 246] width 11 height 12
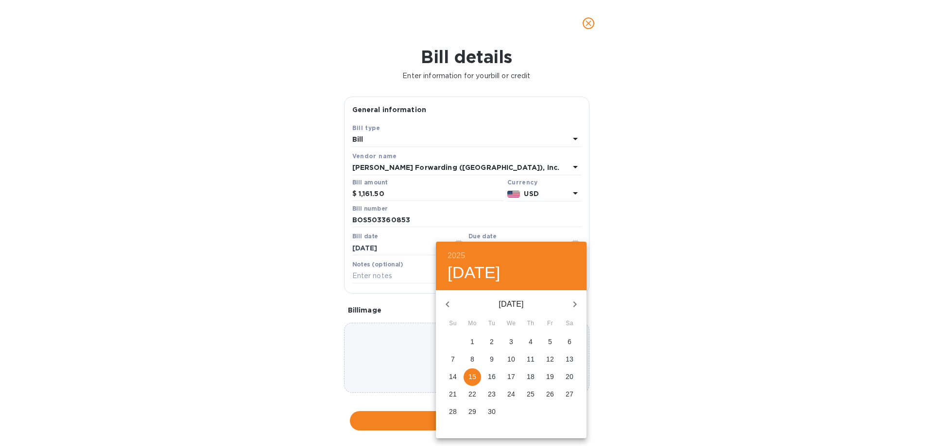
click at [571, 376] on p "20" at bounding box center [569, 377] width 8 height 10
type input "[DATE]"
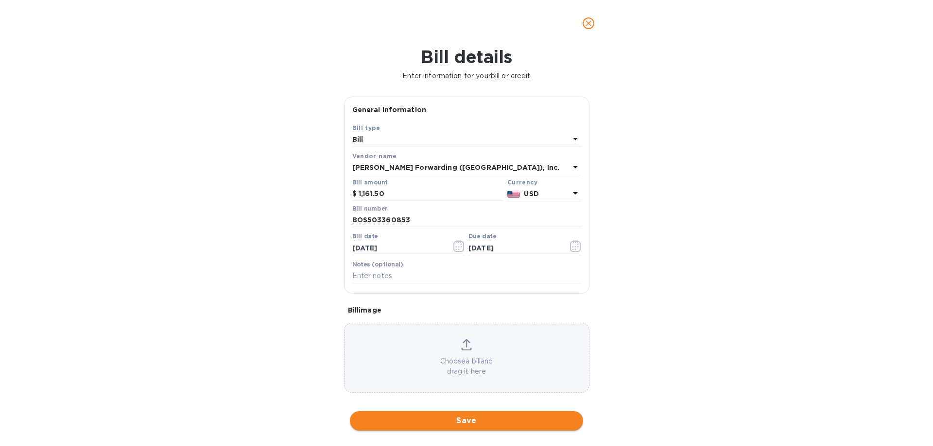
click at [496, 424] on span "Save" at bounding box center [466, 421] width 218 height 12
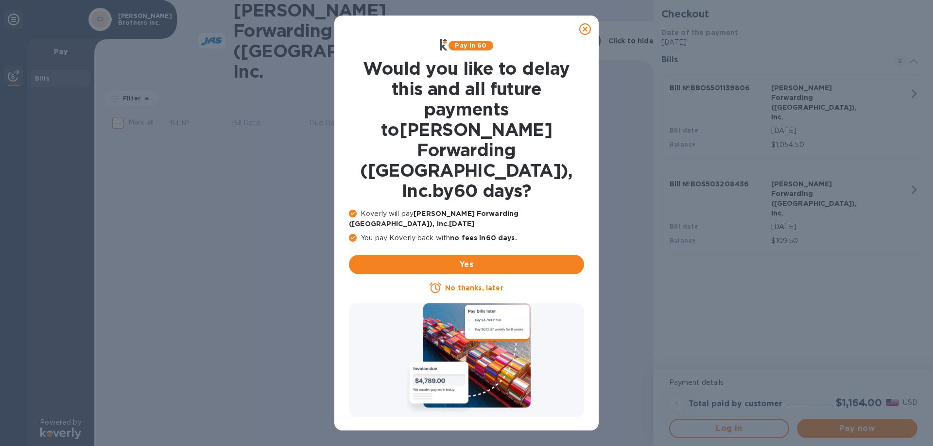
scroll to position [0, 0]
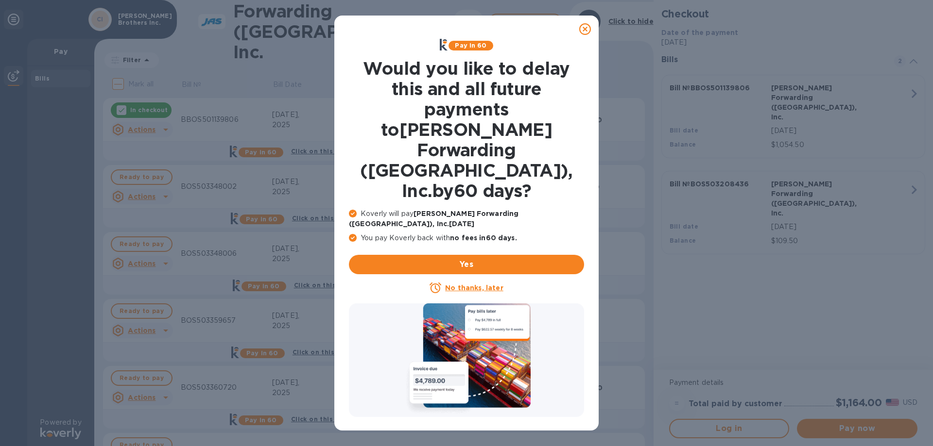
click at [464, 284] on u "No thanks, later" at bounding box center [474, 288] width 58 height 8
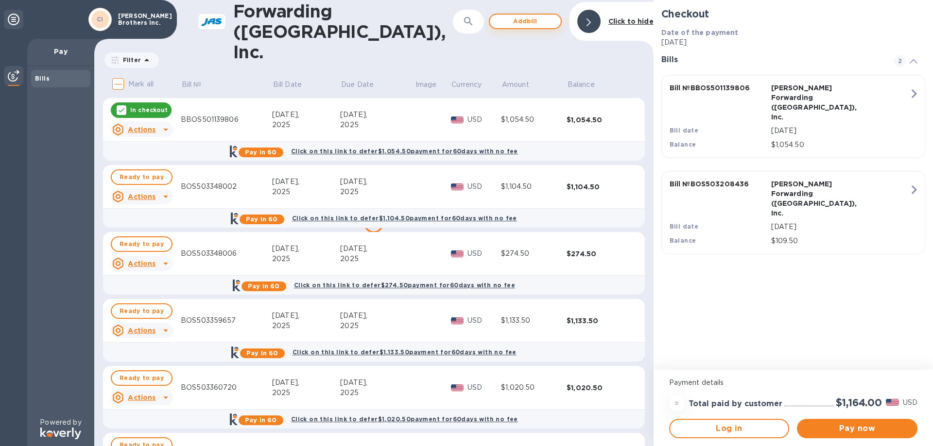
click at [510, 21] on span "Add bill" at bounding box center [524, 22] width 55 height 12
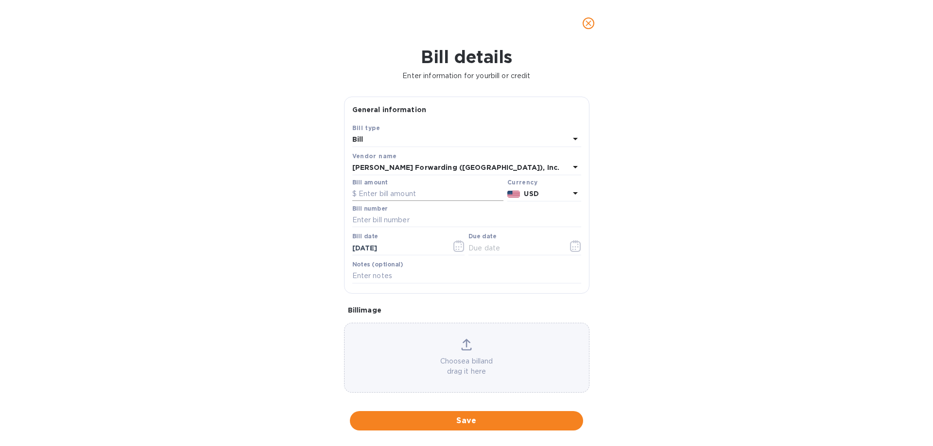
click at [415, 199] on input "text" at bounding box center [427, 194] width 151 height 15
type input "1,151.00"
click at [411, 216] on input "text" at bounding box center [466, 220] width 229 height 15
type input "BOS503365257"
click at [455, 243] on icon "button" at bounding box center [458, 246] width 11 height 12
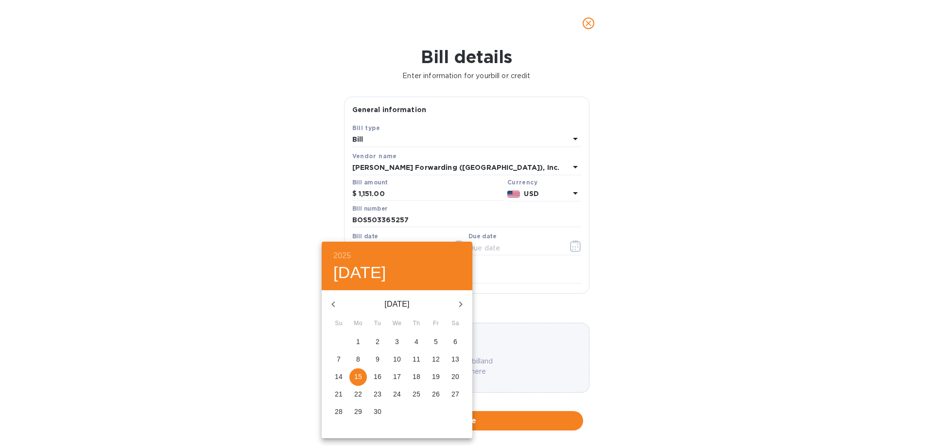
click at [337, 304] on icon "button" at bounding box center [333, 305] width 12 height 12
click at [396, 410] on p "27" at bounding box center [397, 412] width 8 height 10
type input "[DATE]"
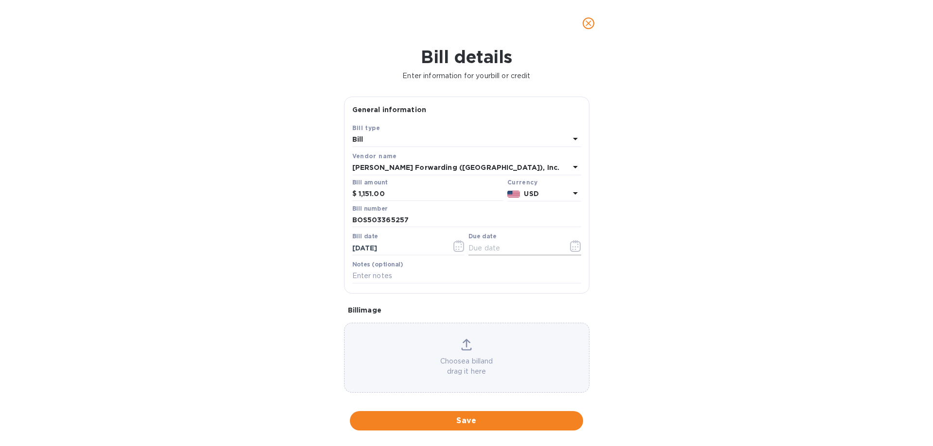
click at [572, 250] on icon "button" at bounding box center [572, 249] width 1 height 1
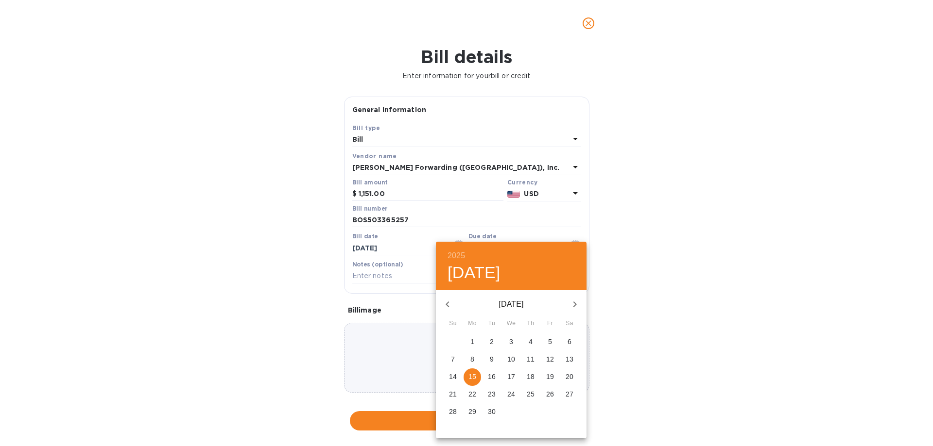
click at [548, 396] on p "26" at bounding box center [550, 395] width 8 height 10
type input "[DATE]"
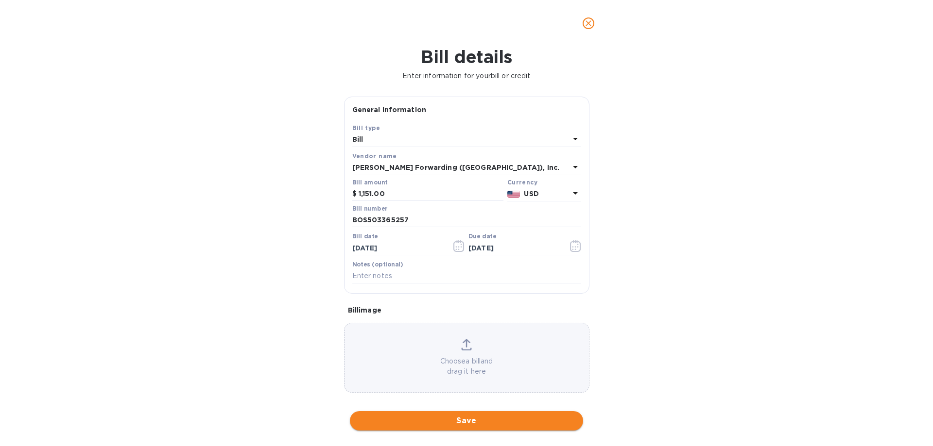
click at [460, 422] on span "Save" at bounding box center [466, 421] width 218 height 12
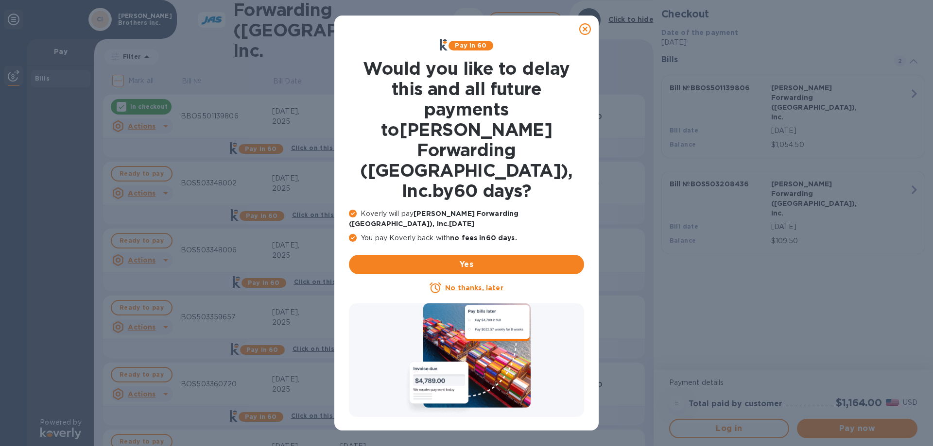
click at [456, 284] on u "No thanks, later" at bounding box center [474, 288] width 58 height 8
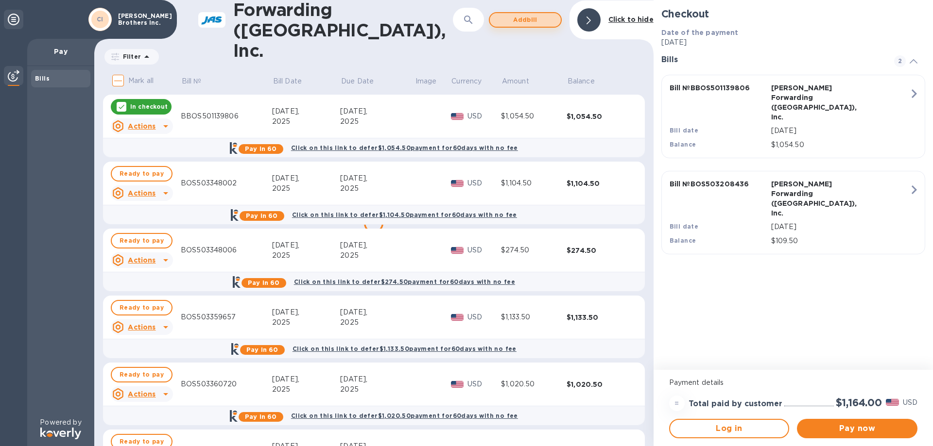
click at [544, 24] on span "Add bill" at bounding box center [524, 20] width 55 height 12
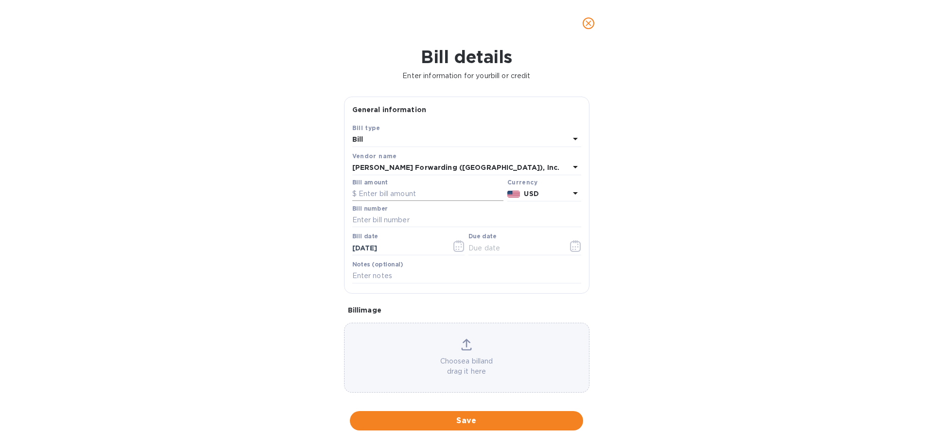
click at [385, 190] on input "text" at bounding box center [427, 194] width 151 height 15
type input "911.50"
click at [388, 216] on input "text" at bounding box center [466, 220] width 229 height 15
type input "BOS503365510"
click at [459, 246] on icon "button" at bounding box center [458, 246] width 11 height 12
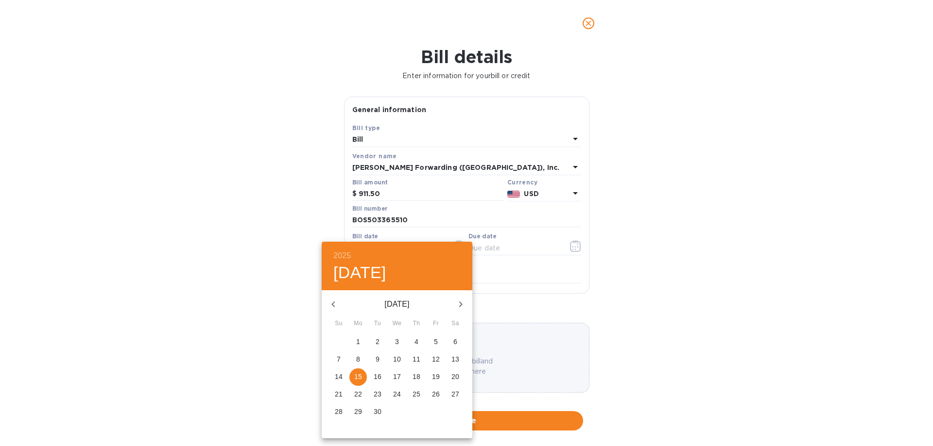
click at [332, 302] on icon "button" at bounding box center [333, 305] width 12 height 12
click at [397, 409] on p "27" at bounding box center [397, 412] width 8 height 10
type input "[DATE]"
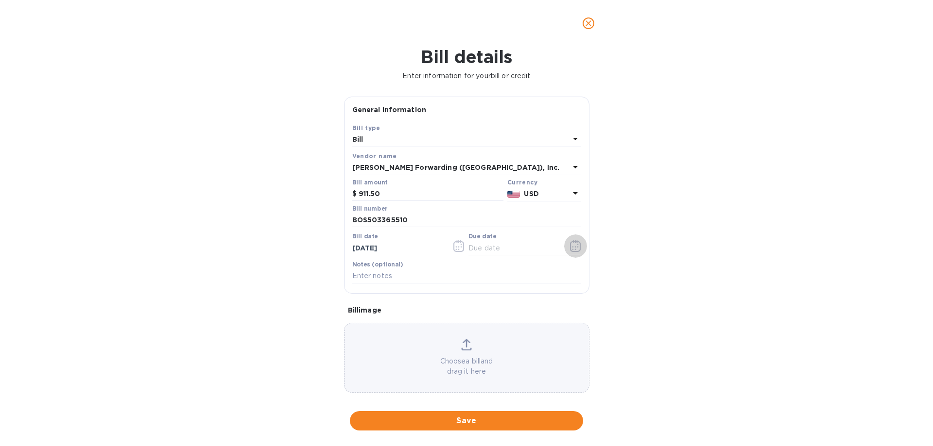
click at [573, 245] on icon "button" at bounding box center [575, 246] width 11 height 12
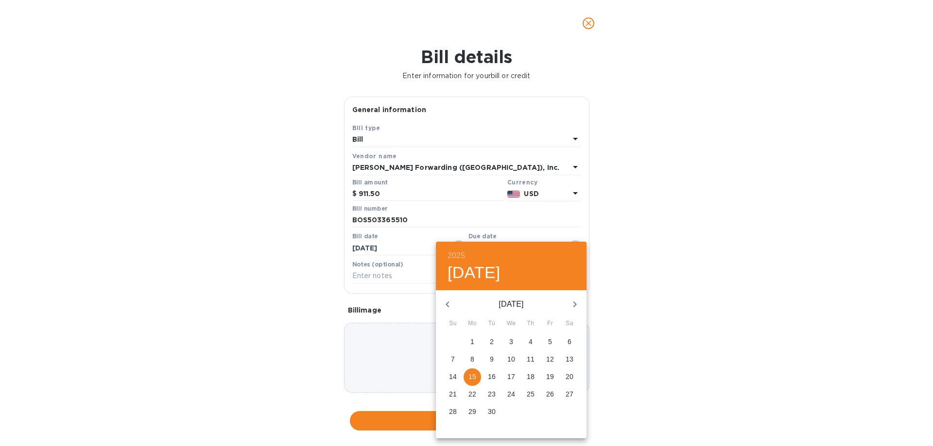
click at [553, 392] on p "26" at bounding box center [550, 395] width 8 height 10
type input "[DATE]"
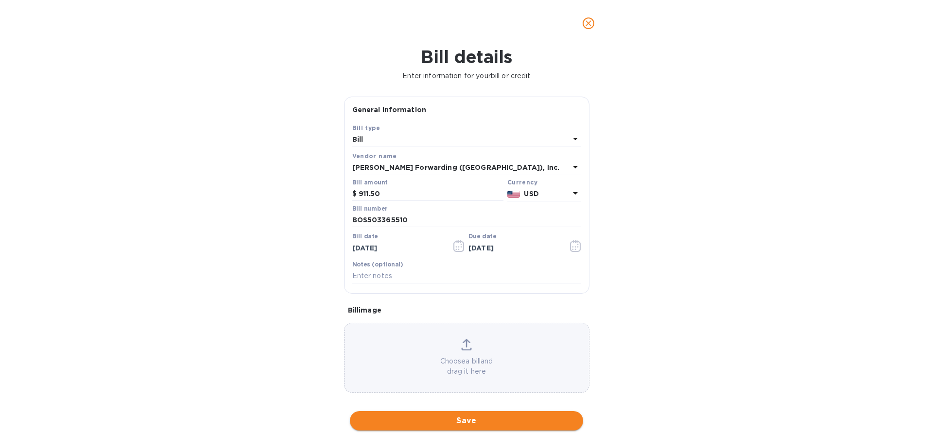
click at [471, 424] on span "Save" at bounding box center [466, 421] width 218 height 12
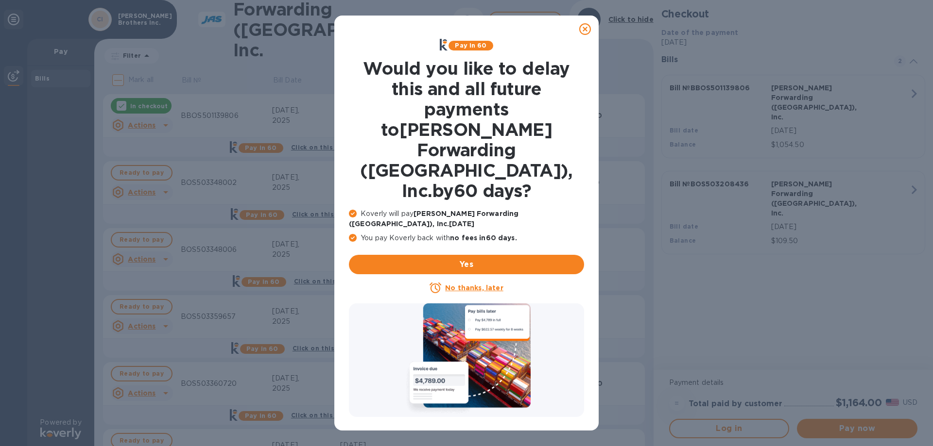
click at [484, 284] on u "No thanks, later" at bounding box center [474, 288] width 58 height 8
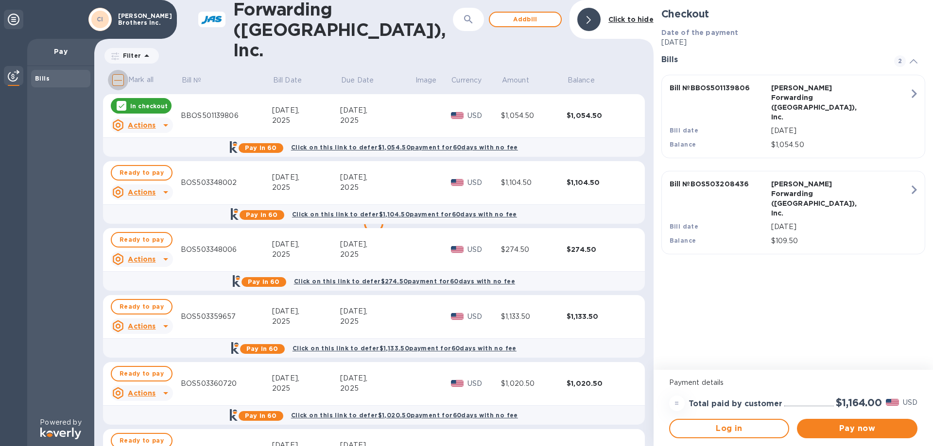
click at [116, 79] on input "Mark all" at bounding box center [118, 80] width 20 height 20
checkbox input "true"
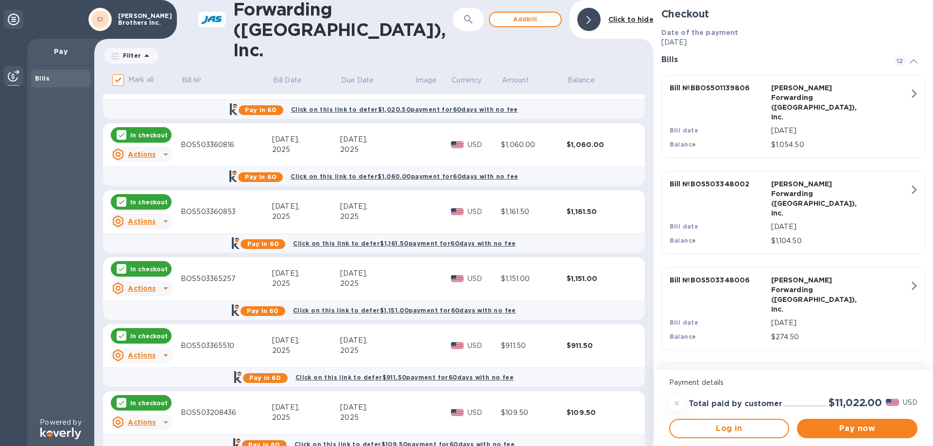
scroll to position [461, 0]
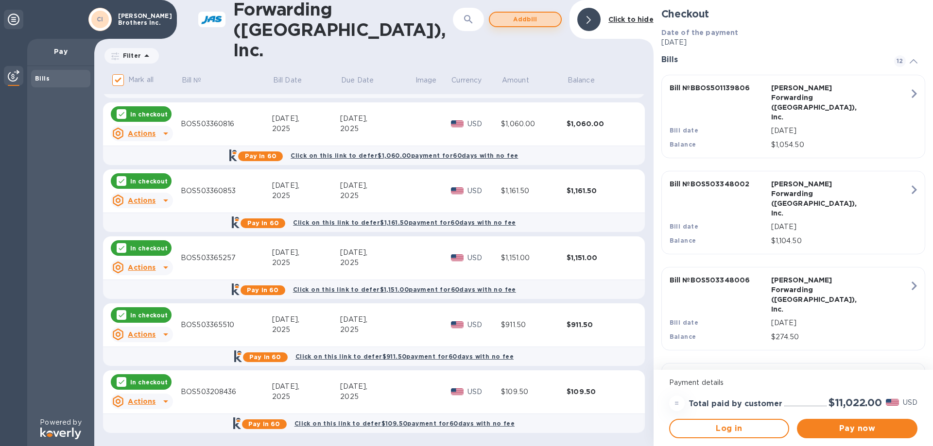
click at [519, 25] on span "Add bill" at bounding box center [524, 20] width 55 height 12
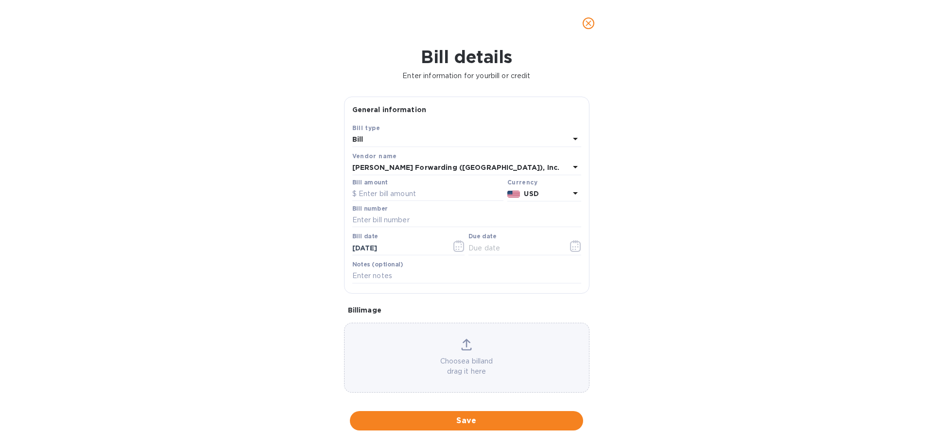
click at [408, 202] on div "Bill amount" at bounding box center [427, 190] width 155 height 26
click at [408, 200] on input "text" at bounding box center [427, 194] width 151 height 15
type input "2,000.00"
click at [388, 215] on input "text" at bounding box center [466, 220] width 229 height 15
type input "BOS503366763"
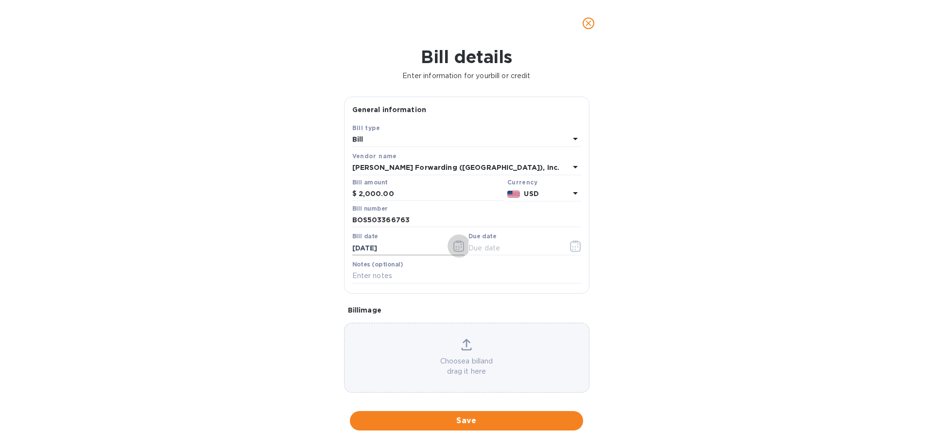
click at [459, 248] on icon "button" at bounding box center [458, 246] width 11 height 12
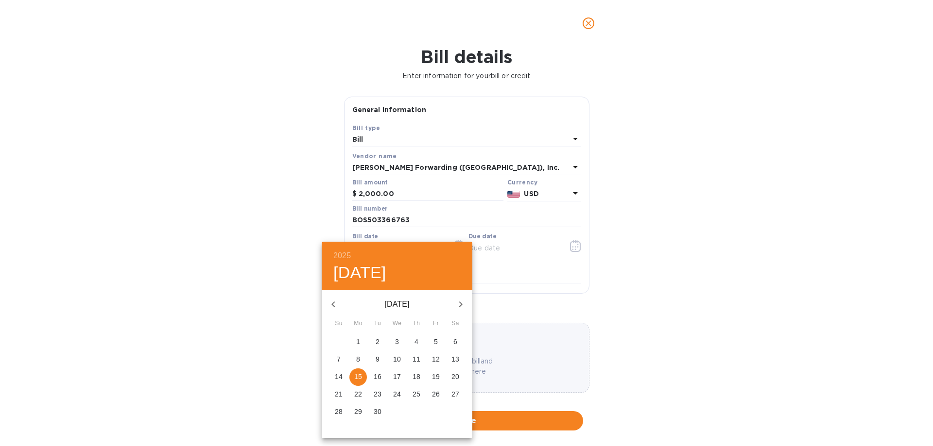
click at [332, 303] on icon "button" at bounding box center [333, 305] width 12 height 12
click at [418, 411] on p "28" at bounding box center [416, 412] width 8 height 10
type input "[DATE]"
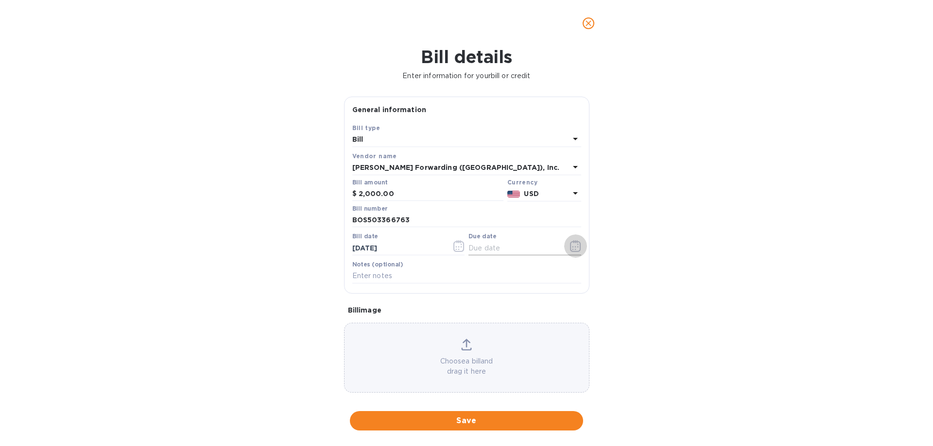
click at [573, 247] on icon "button" at bounding box center [575, 246] width 11 height 12
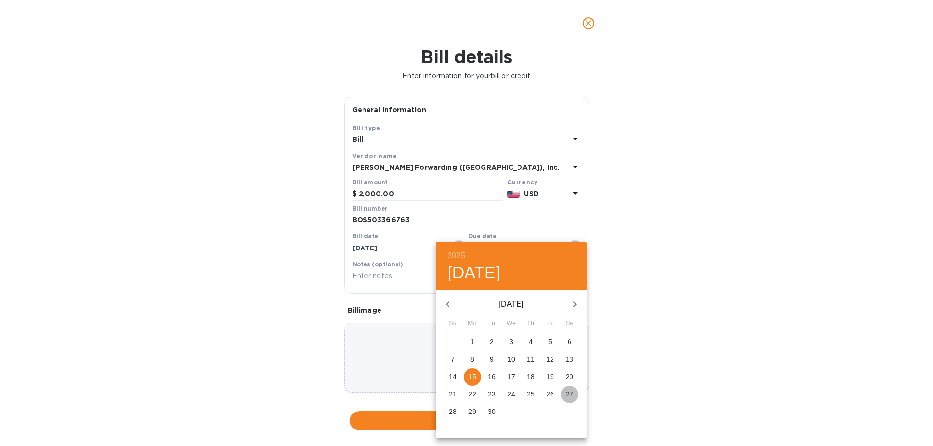
click at [569, 393] on p "27" at bounding box center [569, 395] width 8 height 10
type input "[DATE]"
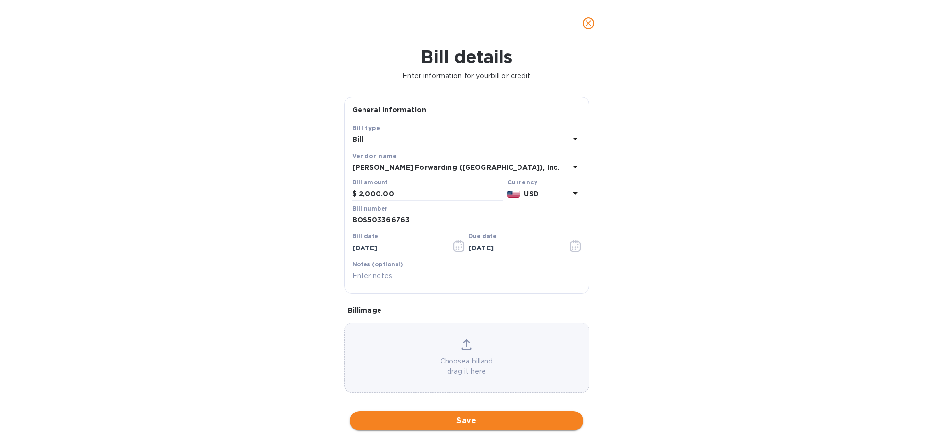
click at [446, 421] on span "Save" at bounding box center [466, 421] width 218 height 12
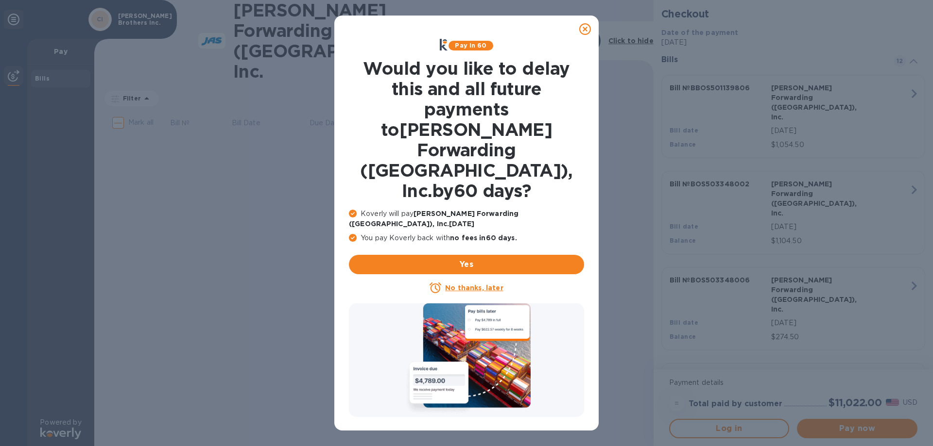
scroll to position [0, 0]
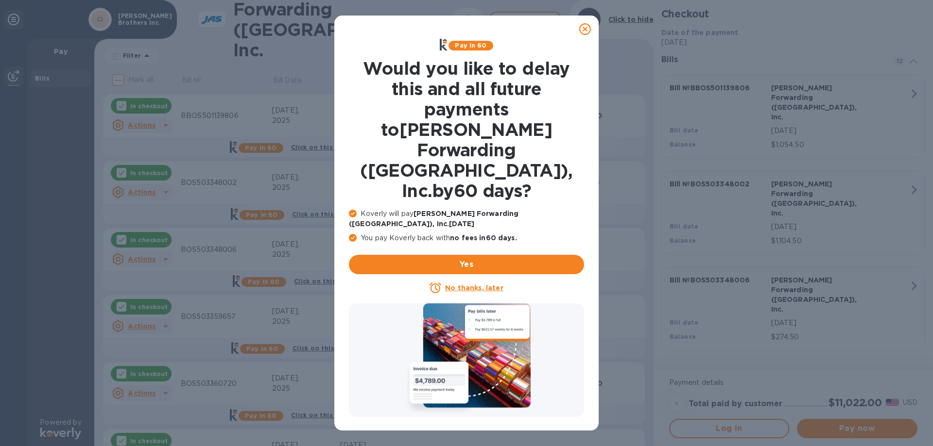
click at [459, 284] on u "No thanks, later" at bounding box center [474, 288] width 58 height 8
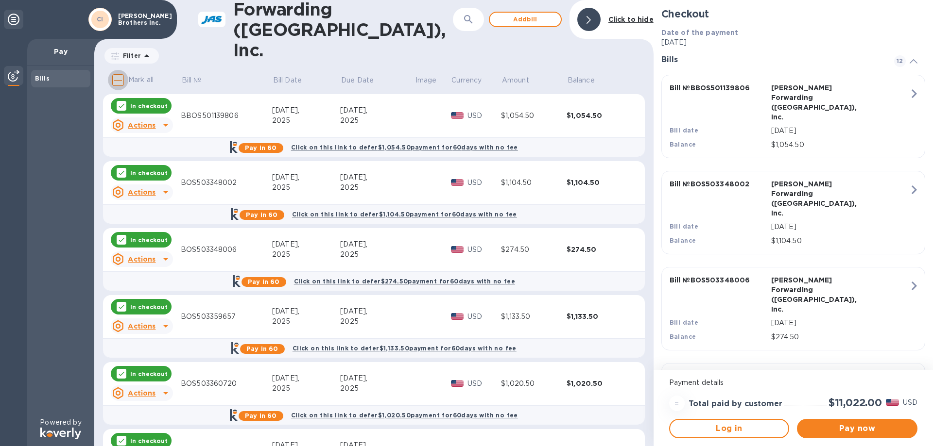
click at [118, 75] on input "Mark all" at bounding box center [118, 80] width 20 height 20
checkbox input "true"
click at [911, 95] on icon "button" at bounding box center [913, 93] width 5 height 9
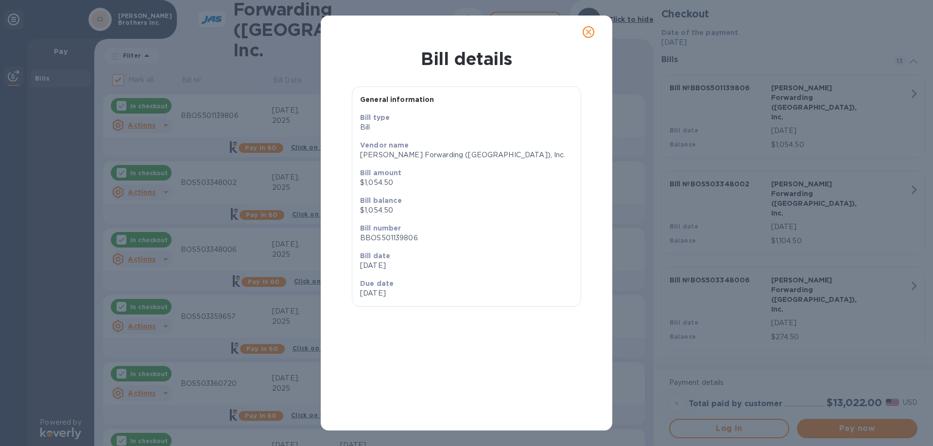
click at [586, 31] on icon "close" at bounding box center [588, 32] width 10 height 10
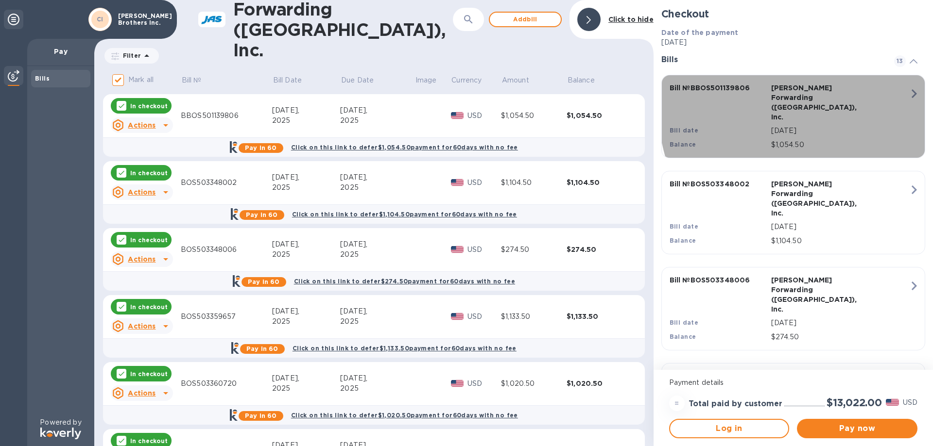
click at [911, 90] on icon "button" at bounding box center [913, 93] width 17 height 17
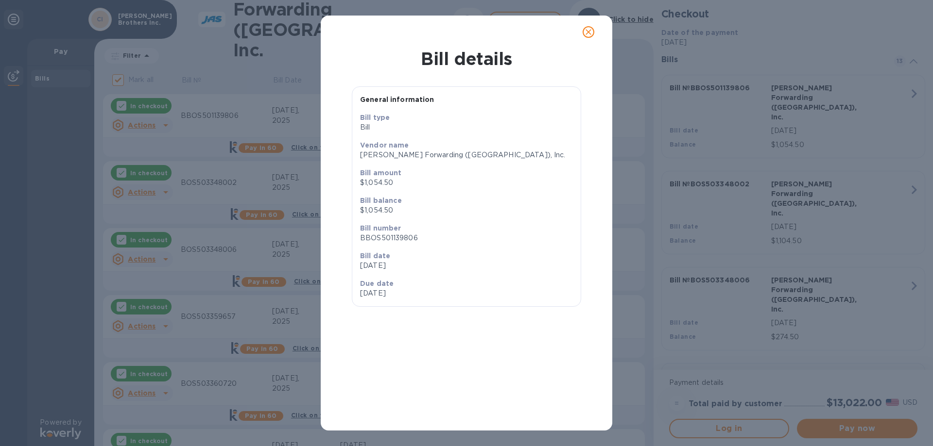
click at [587, 31] on icon "close" at bounding box center [588, 32] width 6 height 6
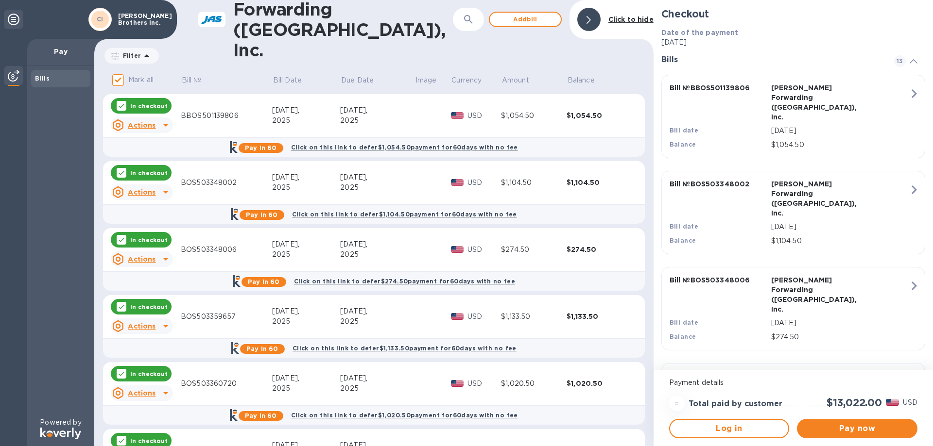
click at [162, 123] on icon at bounding box center [166, 125] width 12 height 12
click at [140, 188] on b "Delete" at bounding box center [150, 188] width 24 height 8
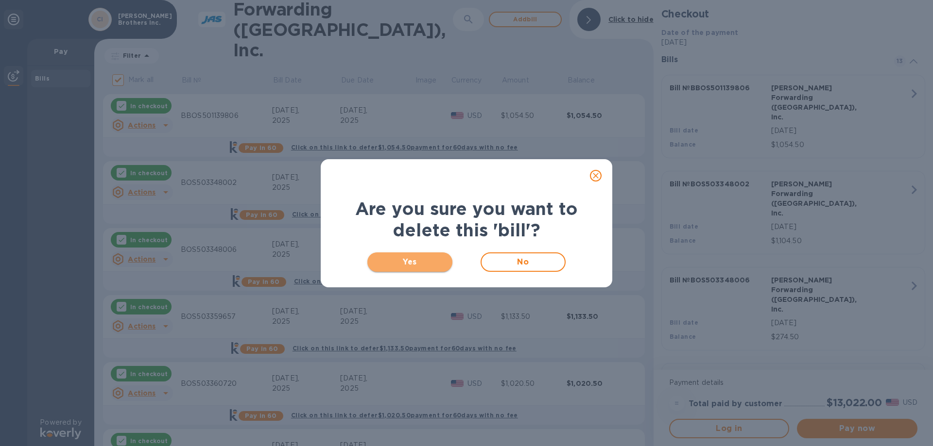
click at [421, 267] on span "Yes" at bounding box center [409, 262] width 69 height 12
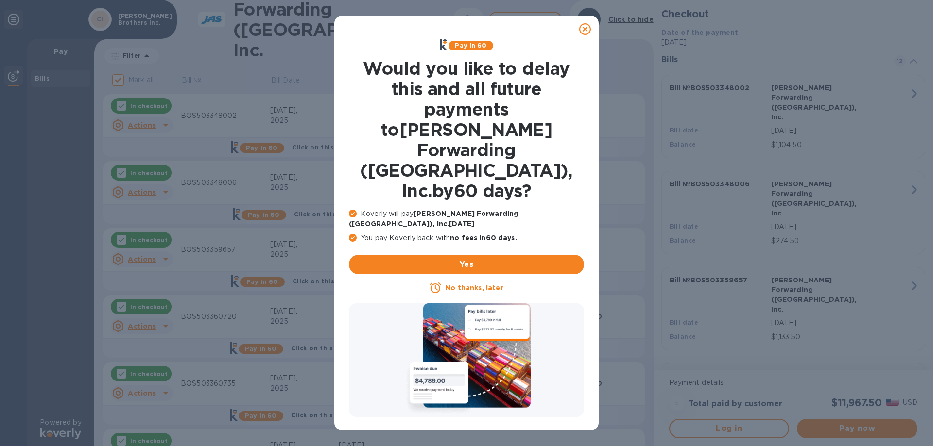
click at [457, 284] on u "No thanks, later" at bounding box center [474, 288] width 58 height 8
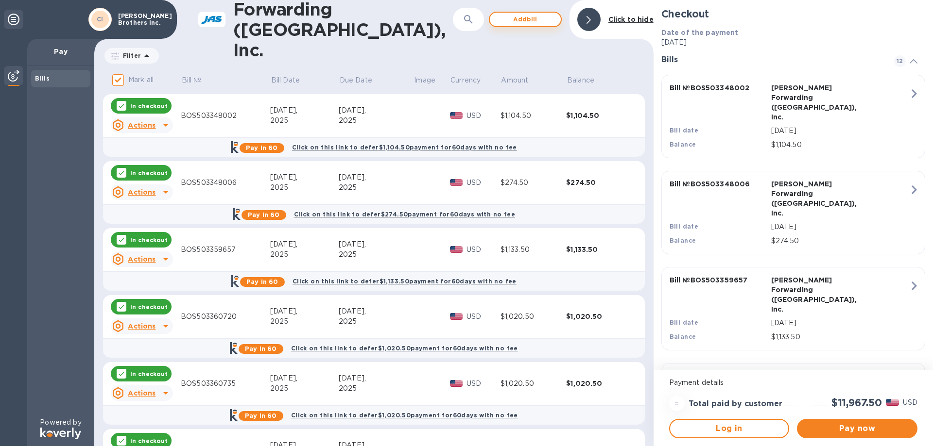
click at [520, 17] on span "Add bill" at bounding box center [524, 20] width 55 height 12
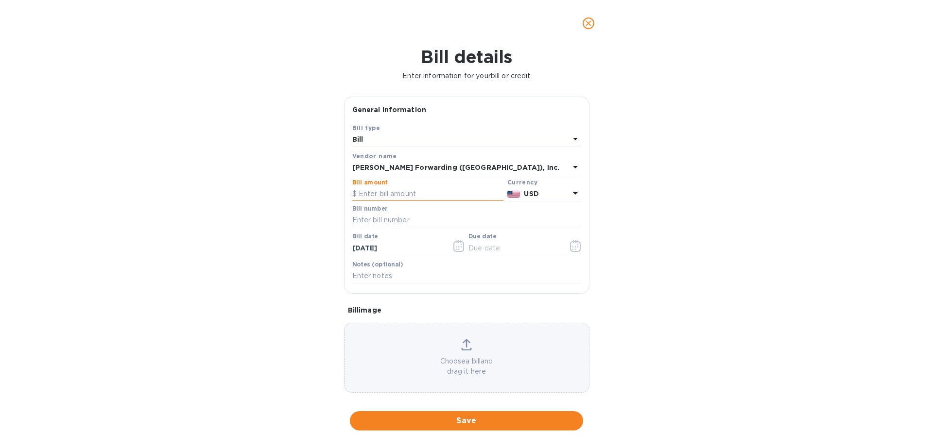
click at [411, 192] on input "text" at bounding box center [427, 194] width 151 height 15
type input "1,054.50"
click at [406, 221] on input "text" at bounding box center [466, 220] width 229 height 15
type input "BOS503348001"
click at [456, 250] on icon "button" at bounding box center [456, 249] width 1 height 1
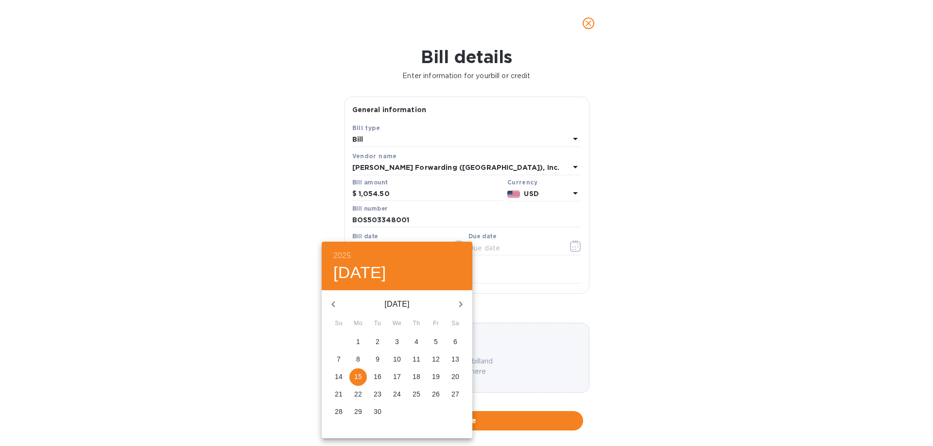
click at [335, 302] on icon "button" at bounding box center [333, 305] width 12 height 12
click at [420, 378] on p "14" at bounding box center [416, 377] width 8 height 10
type input "[DATE]"
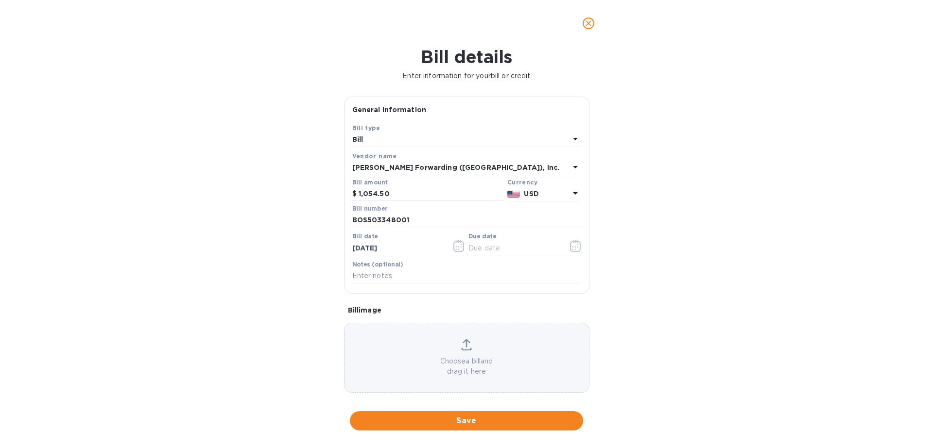
click at [573, 245] on icon "button" at bounding box center [575, 246] width 11 height 12
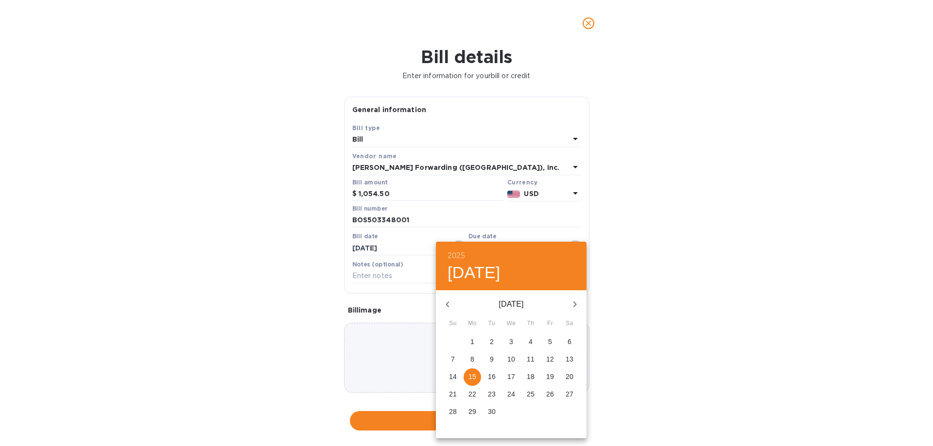
click at [574, 361] on span "13" at bounding box center [569, 360] width 17 height 10
type input "[DATE]"
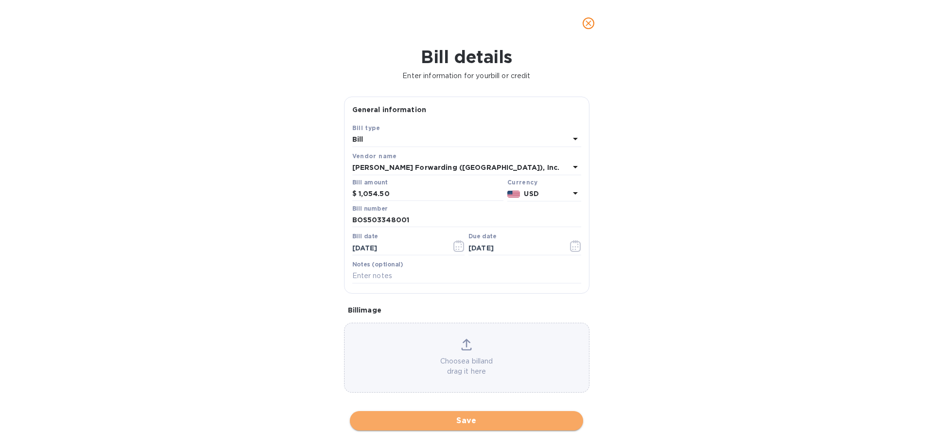
click at [477, 418] on span "Save" at bounding box center [466, 421] width 218 height 12
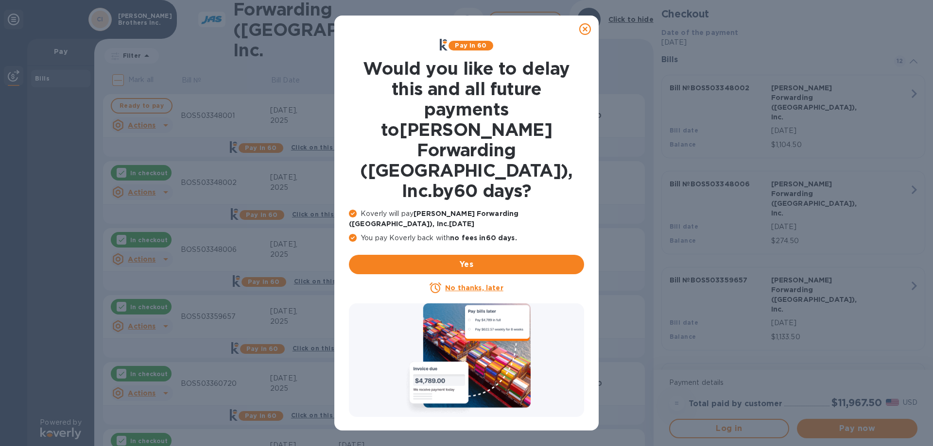
click at [585, 32] on icon at bounding box center [585, 29] width 12 height 12
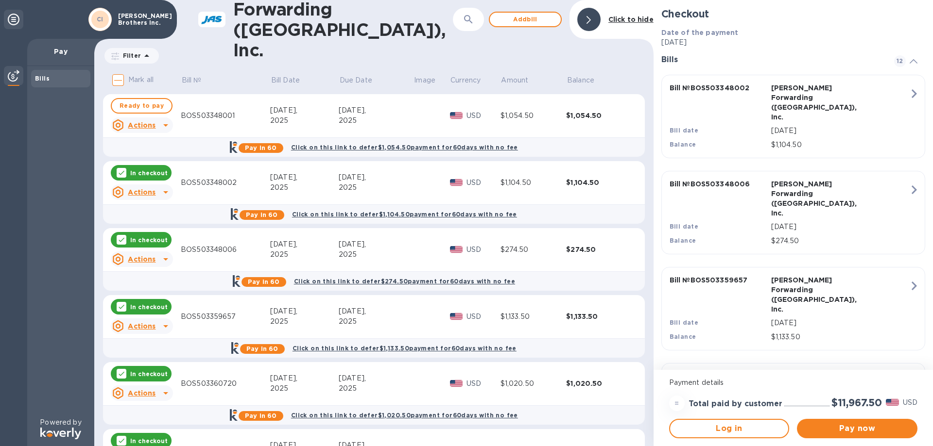
click at [116, 81] on input "Mark all" at bounding box center [118, 80] width 20 height 20
checkbox input "true"
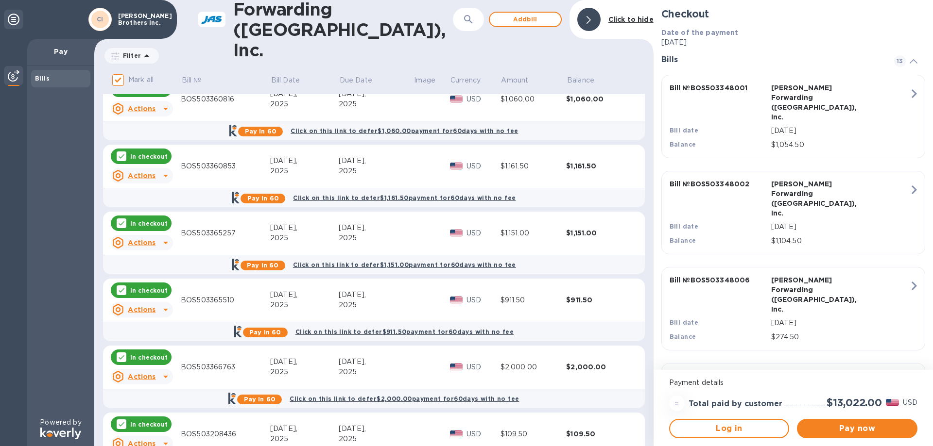
scroll to position [528, 0]
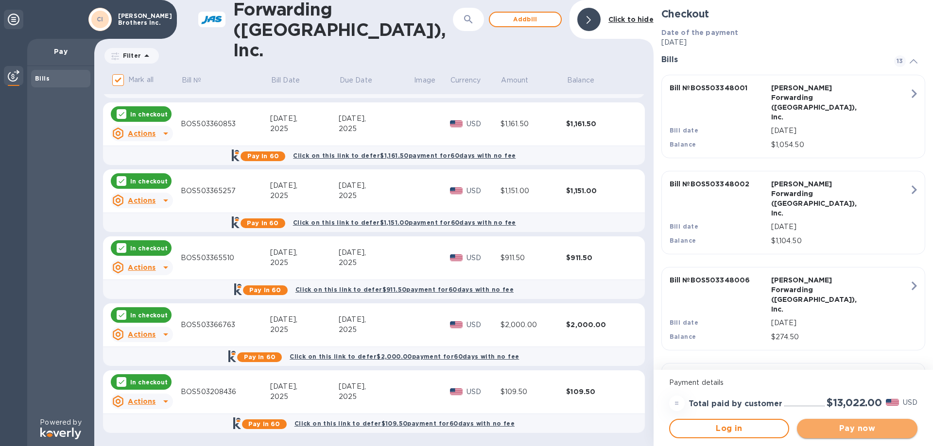
click at [845, 428] on span "Pay now" at bounding box center [856, 429] width 105 height 12
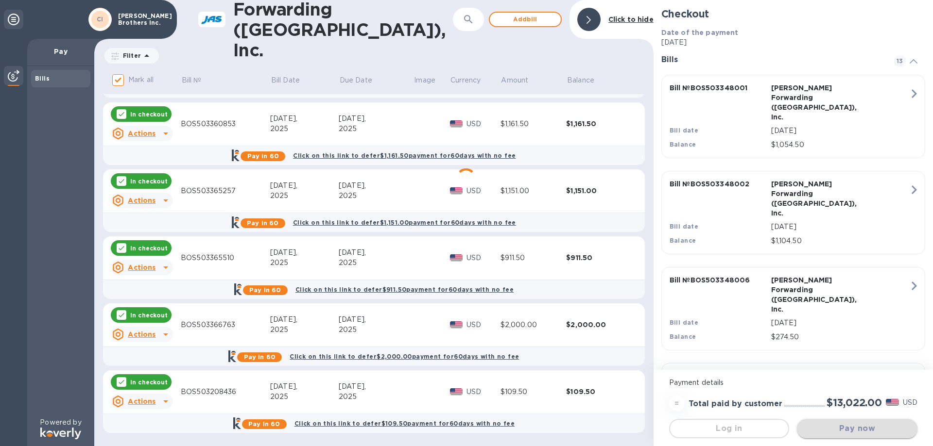
scroll to position [0, 0]
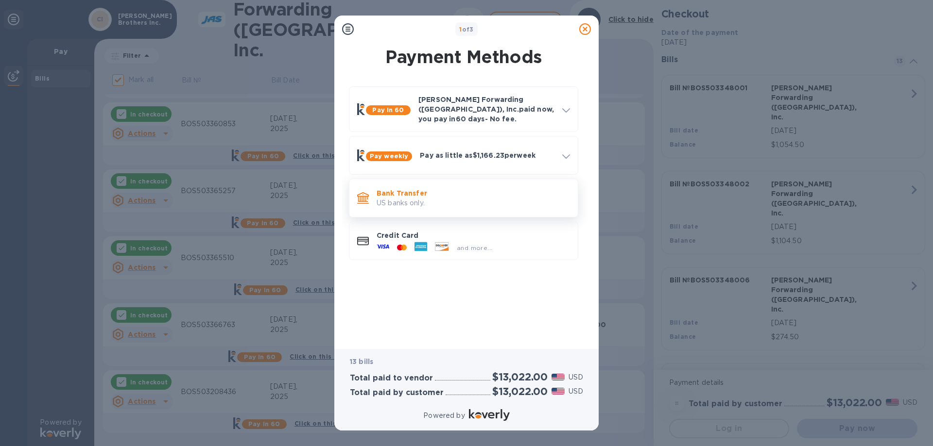
click at [408, 188] on p "Bank Transfer" at bounding box center [472, 193] width 193 height 10
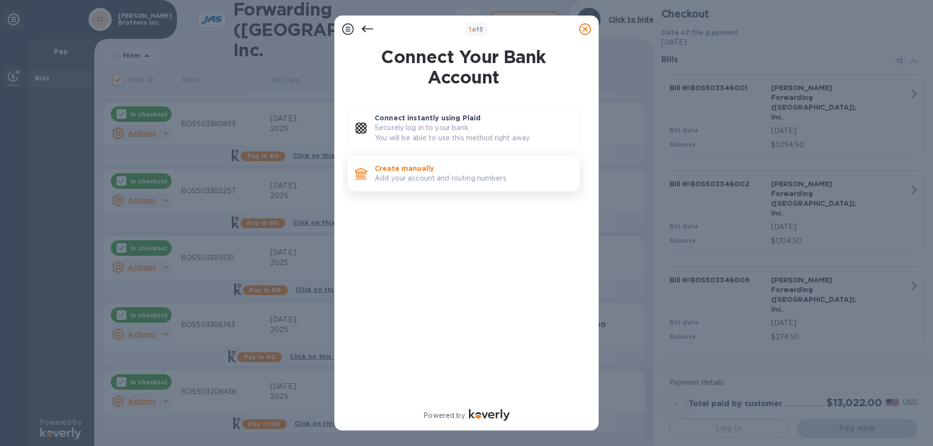
click at [412, 170] on p "Create manually" at bounding box center [472, 169] width 197 height 10
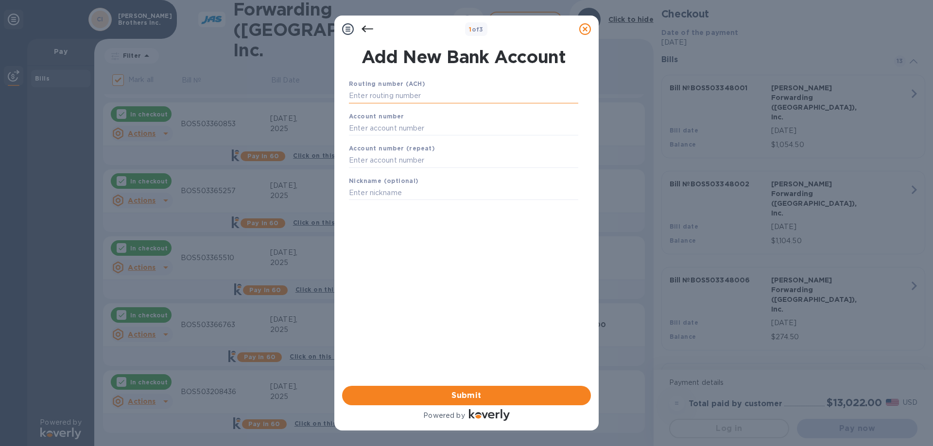
click at [426, 94] on input "text" at bounding box center [463, 96] width 229 height 15
type input "121000248"
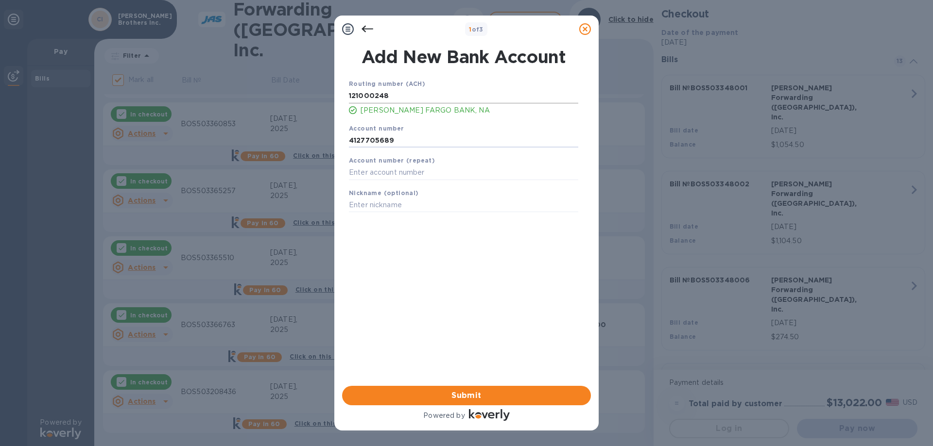
type input "4127705689"
type input "[PERSON_NAME] DISB"
click at [493, 394] on span "Submit" at bounding box center [466, 396] width 233 height 12
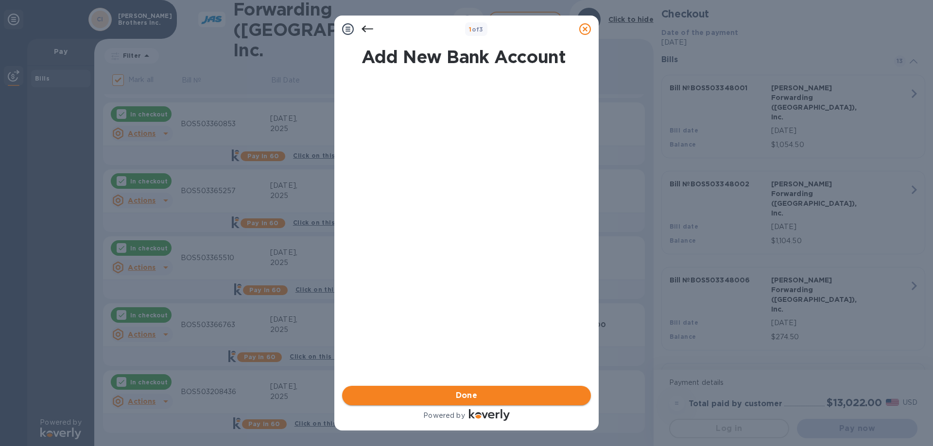
click at [493, 394] on span "Done" at bounding box center [466, 396] width 233 height 12
click at [461, 394] on span "Submit" at bounding box center [466, 396] width 233 height 12
